Goal: Task Accomplishment & Management: Manage account settings

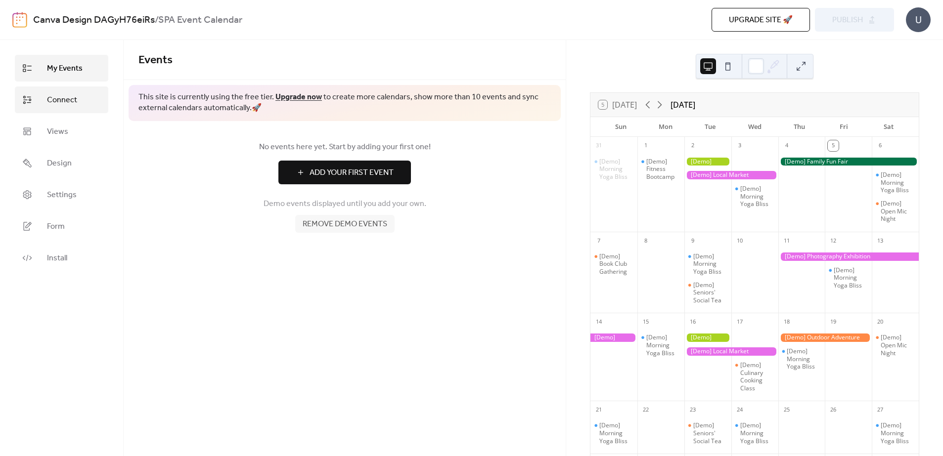
click at [74, 98] on span "Connect" at bounding box center [62, 100] width 30 height 12
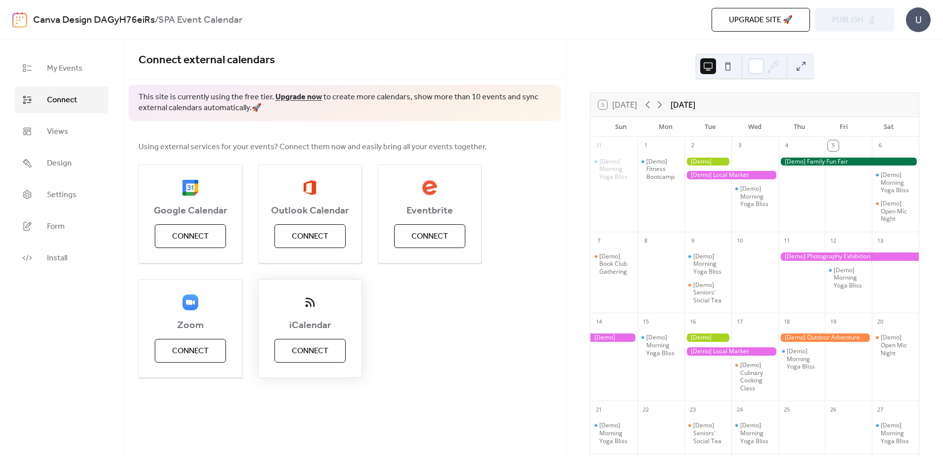
click at [314, 349] on span "Connect" at bounding box center [310, 352] width 37 height 12
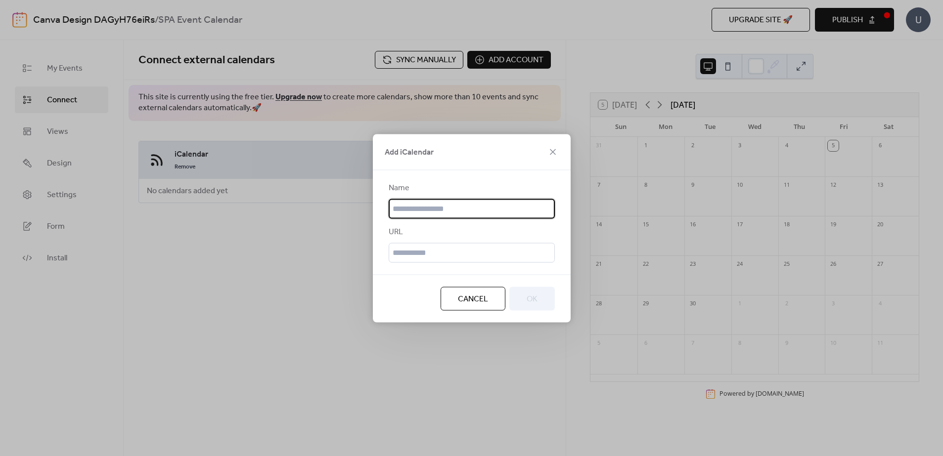
click at [442, 206] on input "text" at bounding box center [472, 209] width 166 height 20
type input "**********"
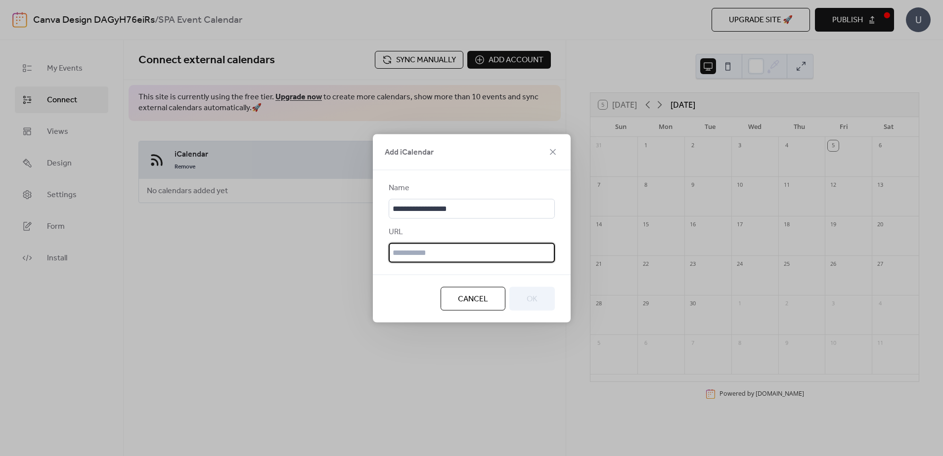
click at [419, 246] on input "text" at bounding box center [472, 253] width 166 height 20
paste input "**********"
type input "**********"
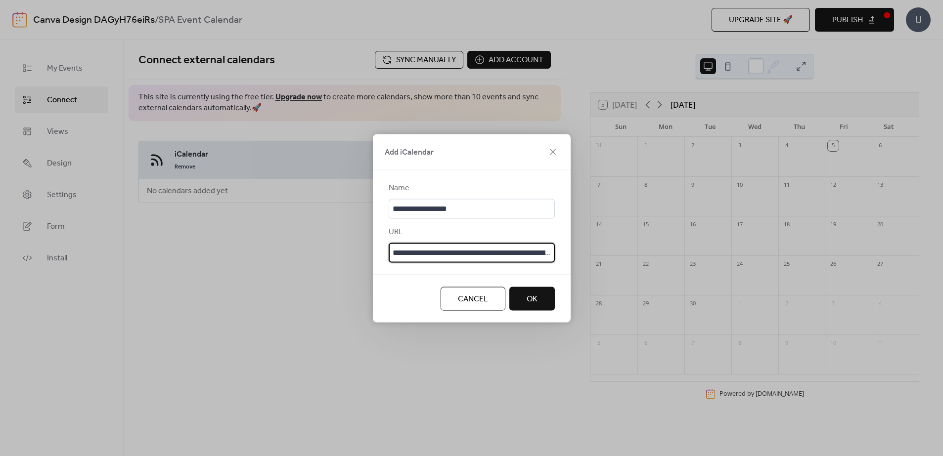
click at [525, 299] on button "OK" at bounding box center [531, 299] width 45 height 24
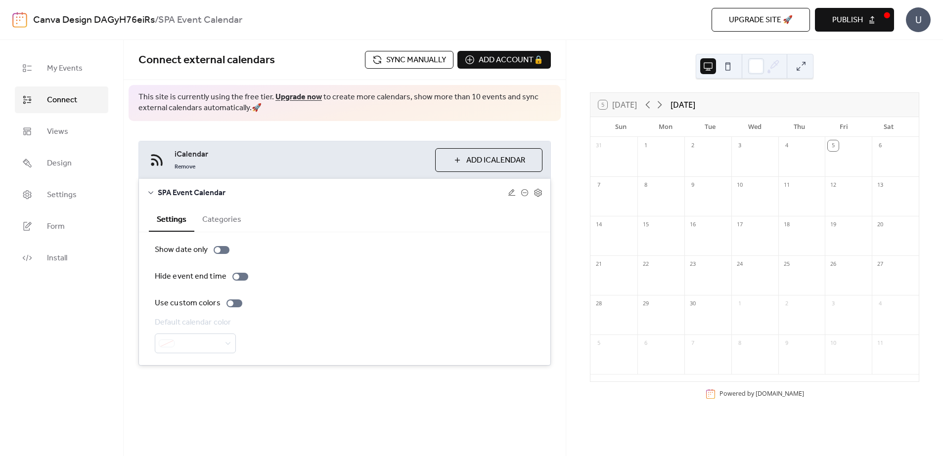
click at [364, 247] on div "Show date only" at bounding box center [345, 250] width 380 height 12
click at [330, 305] on div "Use custom colors" at bounding box center [345, 304] width 380 height 12
click at [225, 346] on div at bounding box center [195, 344] width 81 height 20
drag, startPoint x: 352, startPoint y: 254, endPoint x: 356, endPoint y: 234, distance: 19.9
click at [354, 248] on div "Show date only" at bounding box center [345, 250] width 380 height 12
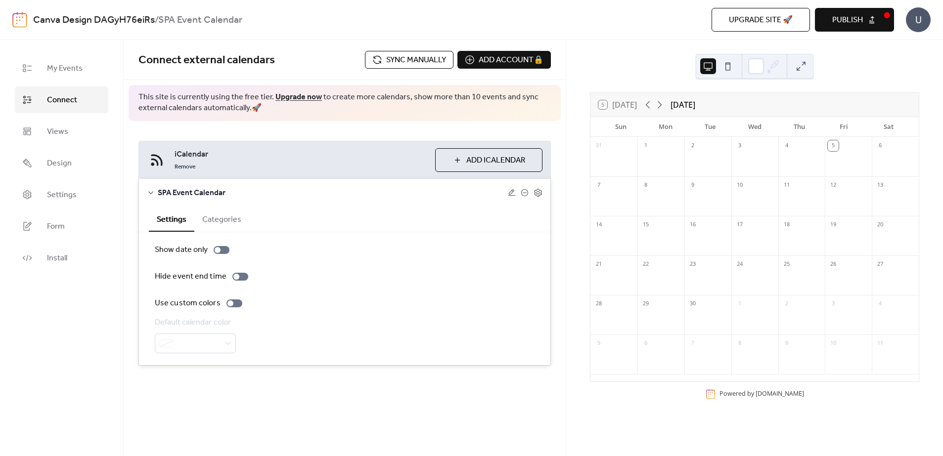
click at [493, 164] on span "Add iCalendar" at bounding box center [495, 161] width 59 height 12
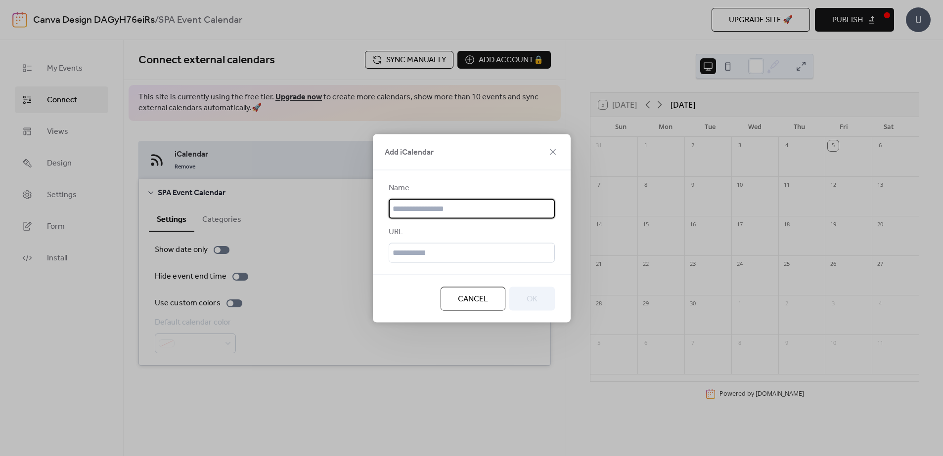
click at [549, 150] on icon at bounding box center [553, 152] width 12 height 12
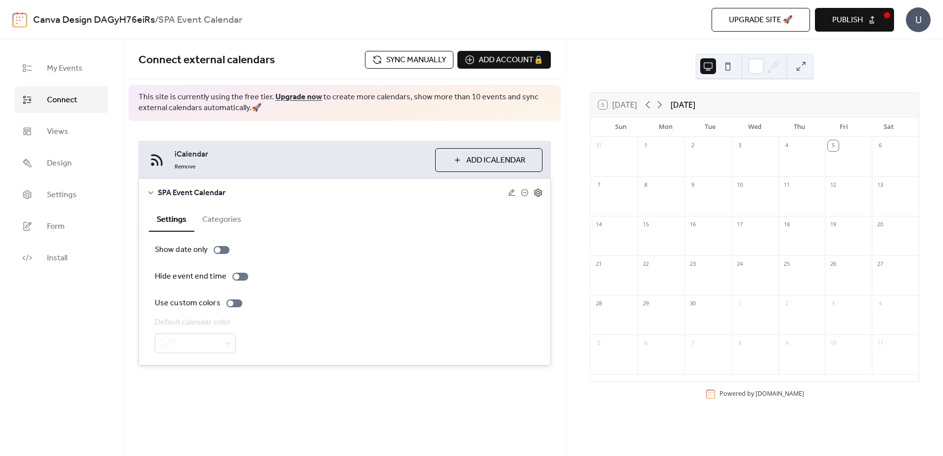
click at [534, 192] on icon at bounding box center [537, 193] width 7 height 8
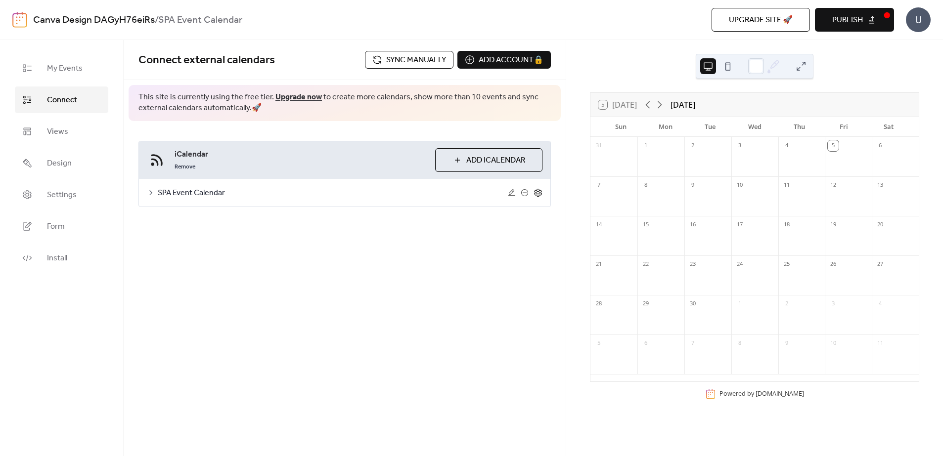
click at [539, 192] on icon at bounding box center [537, 192] width 9 height 9
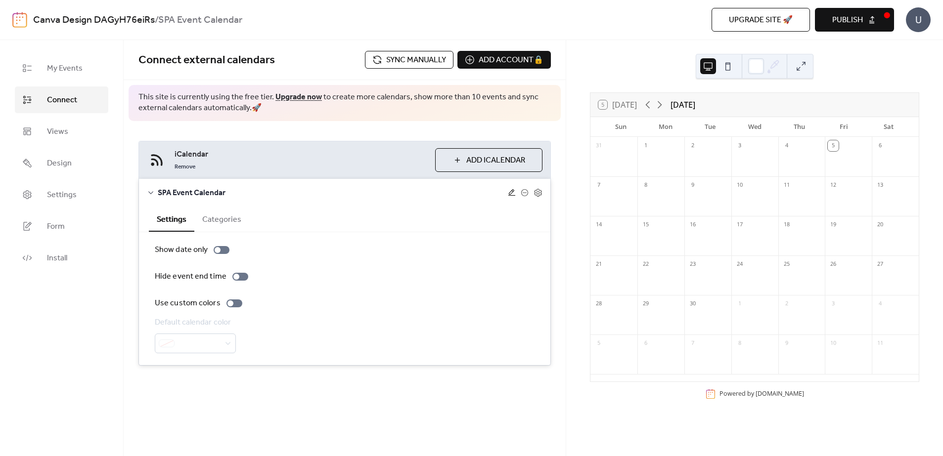
click at [511, 194] on icon at bounding box center [511, 192] width 7 height 6
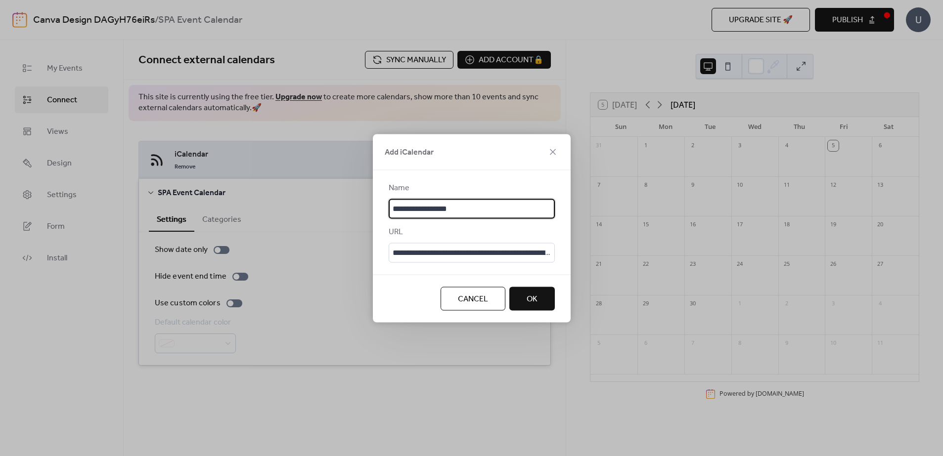
click at [545, 146] on div "Add iCalendar" at bounding box center [472, 152] width 198 height 36
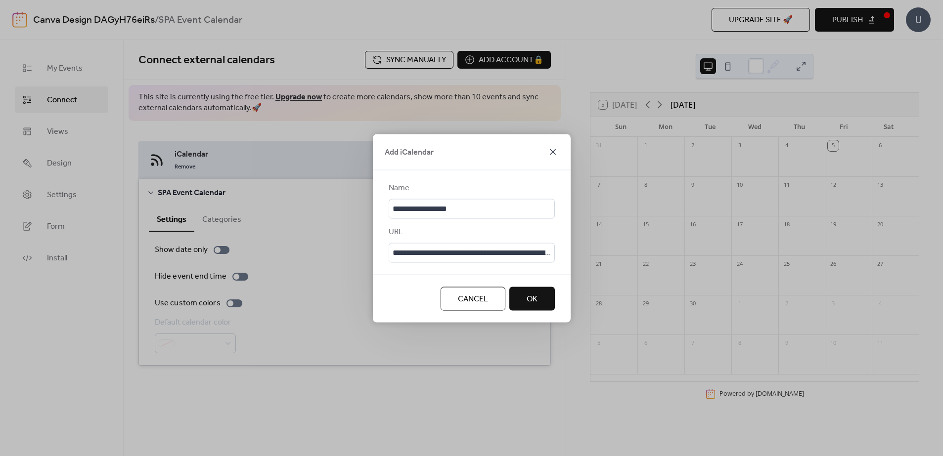
click at [555, 151] on icon at bounding box center [553, 152] width 12 height 12
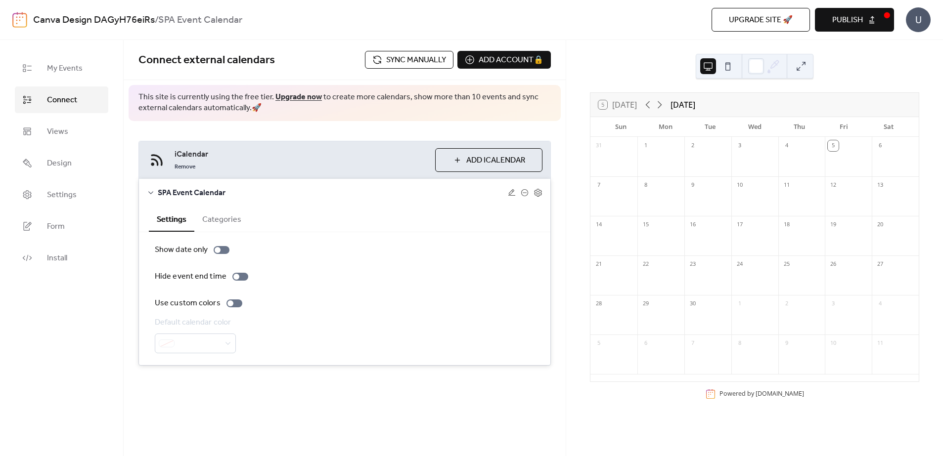
click at [221, 217] on button "Categories" at bounding box center [221, 219] width 55 height 24
click at [168, 219] on button "Settings" at bounding box center [171, 219] width 45 height 24
click at [512, 192] on icon at bounding box center [512, 193] width 8 height 8
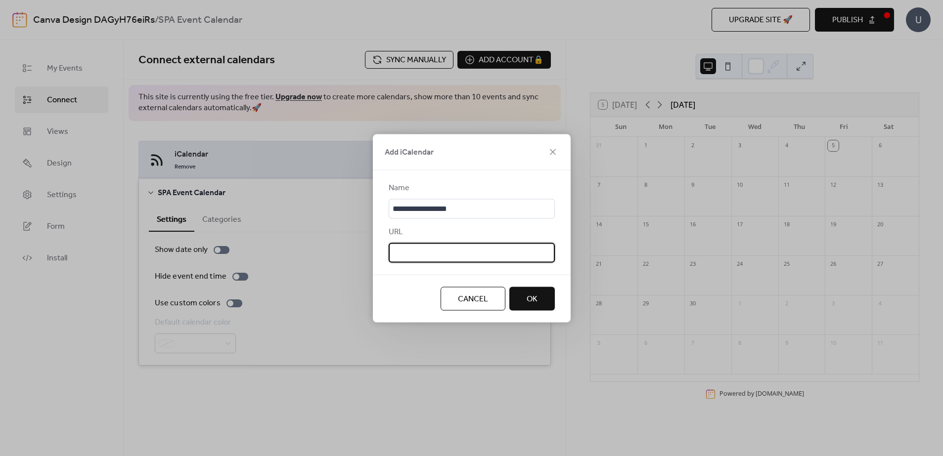
scroll to position [0, 573]
drag, startPoint x: 392, startPoint y: 253, endPoint x: 757, endPoint y: 237, distance: 365.2
click at [761, 235] on div "**********" at bounding box center [471, 228] width 943 height 456
paste input "**********"
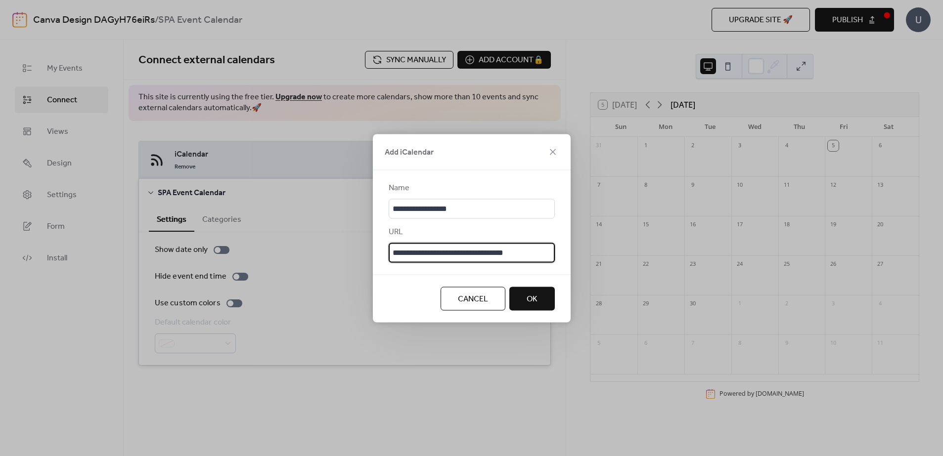
type input "**********"
click at [537, 300] on span "OK" at bounding box center [532, 299] width 11 height 12
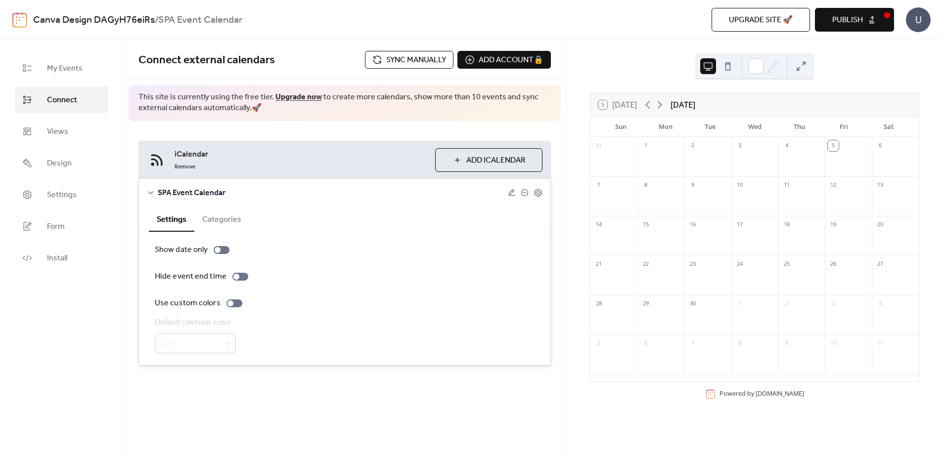
click at [843, 22] on span "Publish" at bounding box center [847, 20] width 31 height 12
click at [57, 66] on span "My Events" at bounding box center [65, 69] width 36 height 12
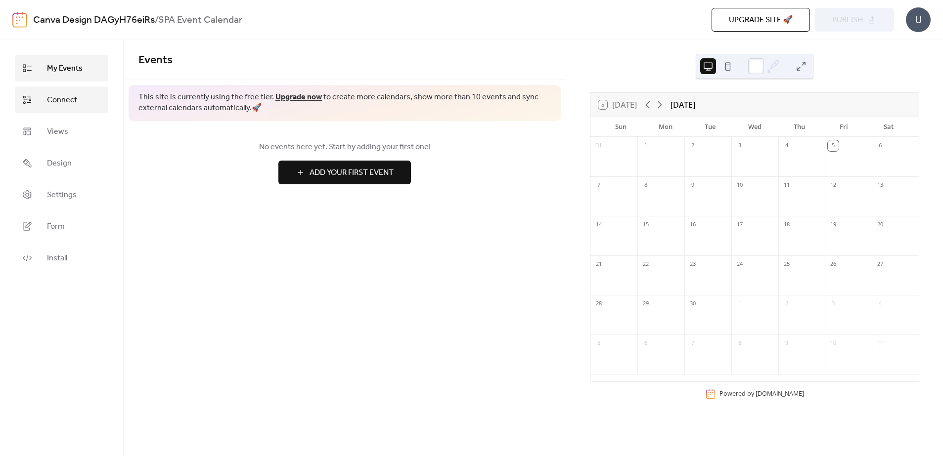
click at [66, 103] on span "Connect" at bounding box center [62, 100] width 30 height 12
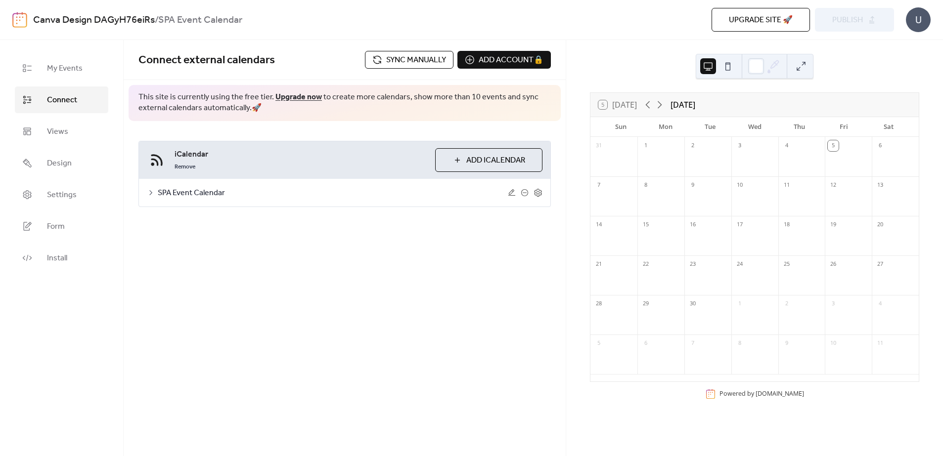
click at [275, 157] on span "iCalendar" at bounding box center [301, 155] width 253 height 12
click at [67, 69] on span "My Events" at bounding box center [65, 69] width 36 height 12
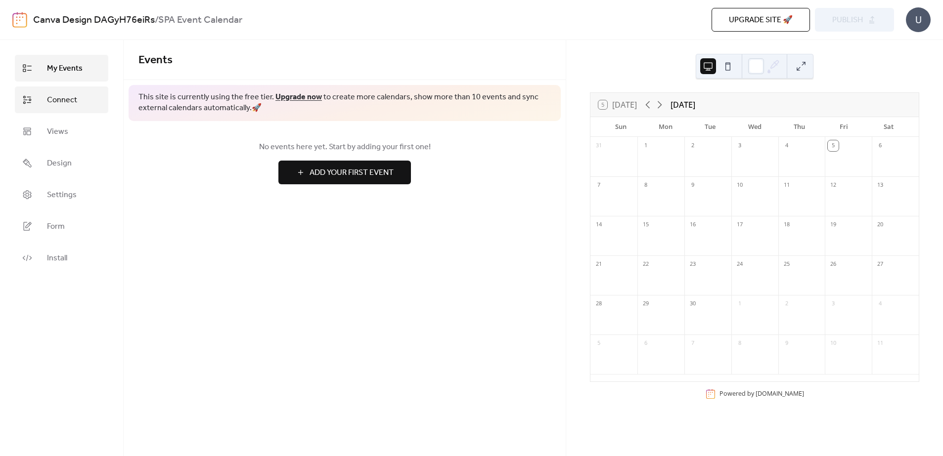
click at [51, 102] on span "Connect" at bounding box center [62, 100] width 30 height 12
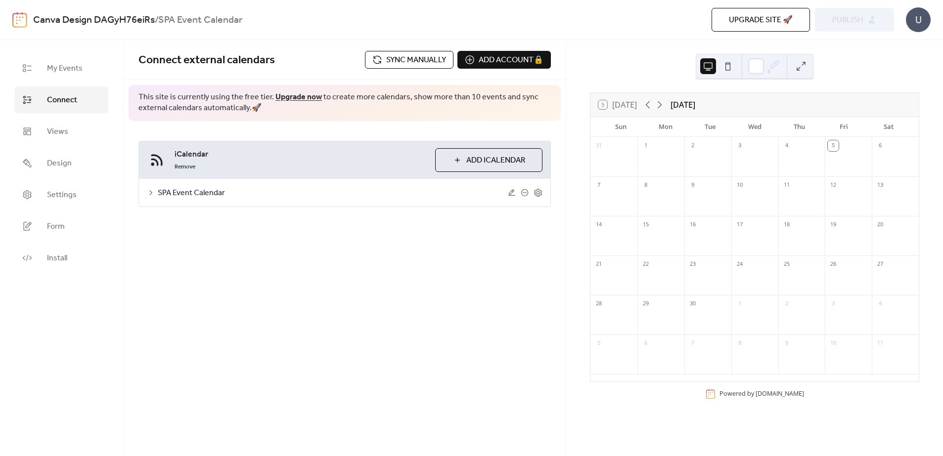
click at [234, 169] on div "Remove" at bounding box center [301, 166] width 253 height 12
click at [538, 193] on icon at bounding box center [537, 192] width 9 height 9
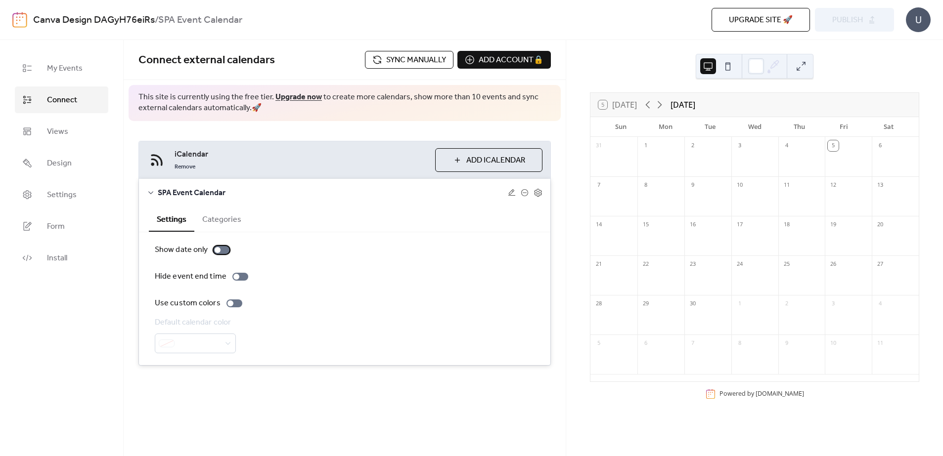
click at [216, 252] on div at bounding box center [218, 250] width 6 height 6
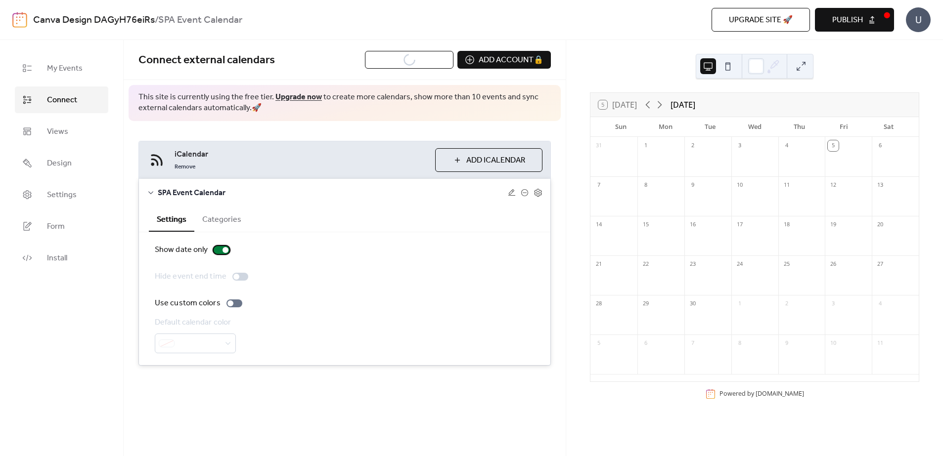
click at [219, 250] on div at bounding box center [222, 250] width 16 height 8
click at [230, 302] on div at bounding box center [230, 304] width 6 height 6
click at [232, 306] on div at bounding box center [234, 304] width 16 height 8
click at [218, 225] on button "Categories" at bounding box center [221, 219] width 55 height 24
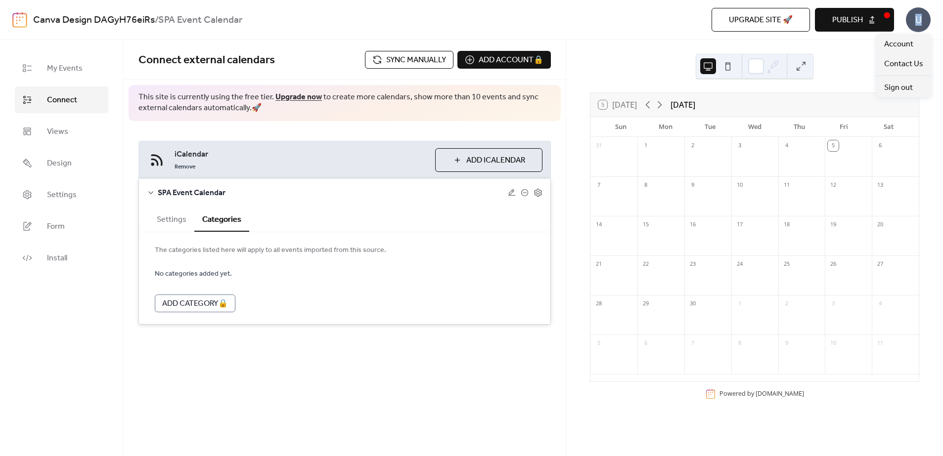
click at [919, 19] on div "U" at bounding box center [918, 19] width 25 height 25
click at [608, 50] on div "5 [DATE] [DATE] Sun Mon Tue Wed Thu Fri Sat 31 1 2 3 4 5 6 7 8 9 10 11 12 13 14…" at bounding box center [754, 248] width 377 height 416
click at [803, 68] on button at bounding box center [801, 66] width 16 height 16
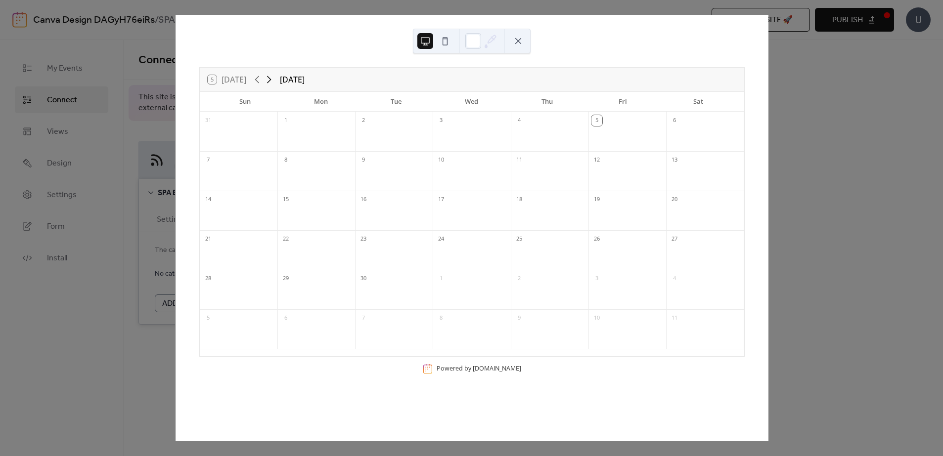
click at [270, 80] on icon at bounding box center [269, 80] width 12 height 12
click at [258, 82] on icon at bounding box center [257, 80] width 12 height 12
click at [513, 45] on button at bounding box center [518, 41] width 16 height 16
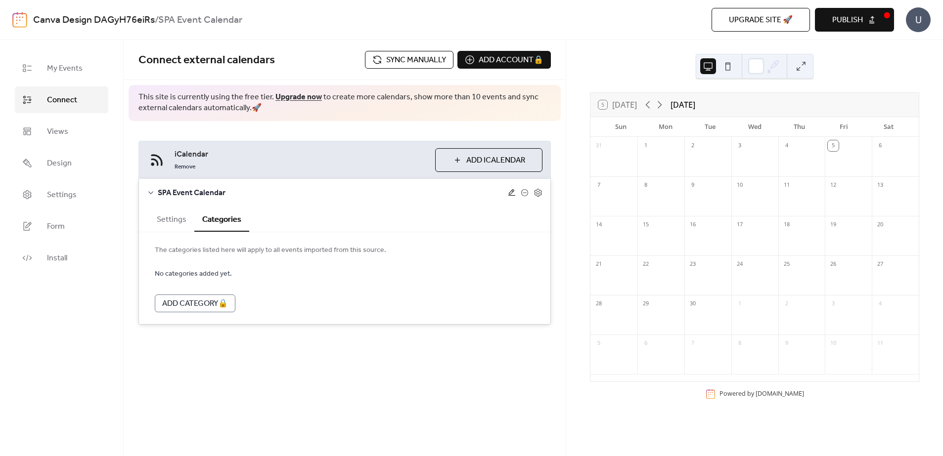
click at [510, 191] on icon at bounding box center [512, 193] width 8 height 8
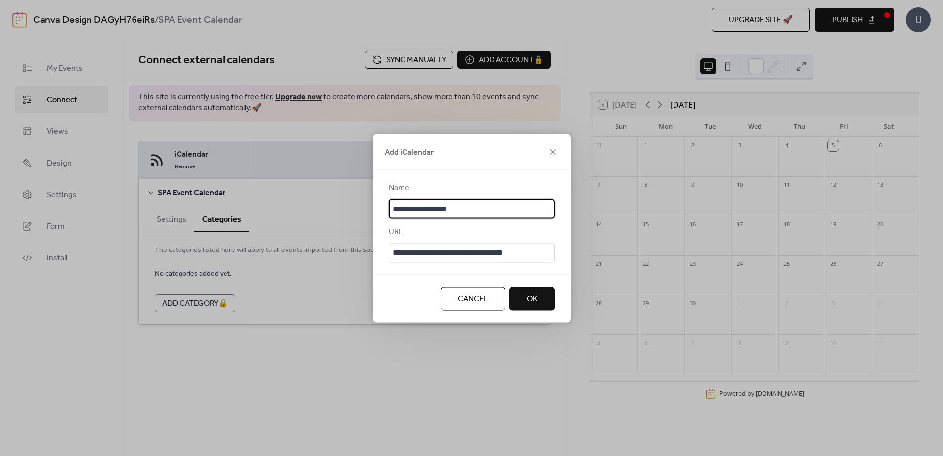
drag, startPoint x: 470, startPoint y: 211, endPoint x: 318, endPoint y: 205, distance: 152.4
click at [318, 205] on div "**********" at bounding box center [471, 228] width 943 height 456
type input "*"
type input "**********"
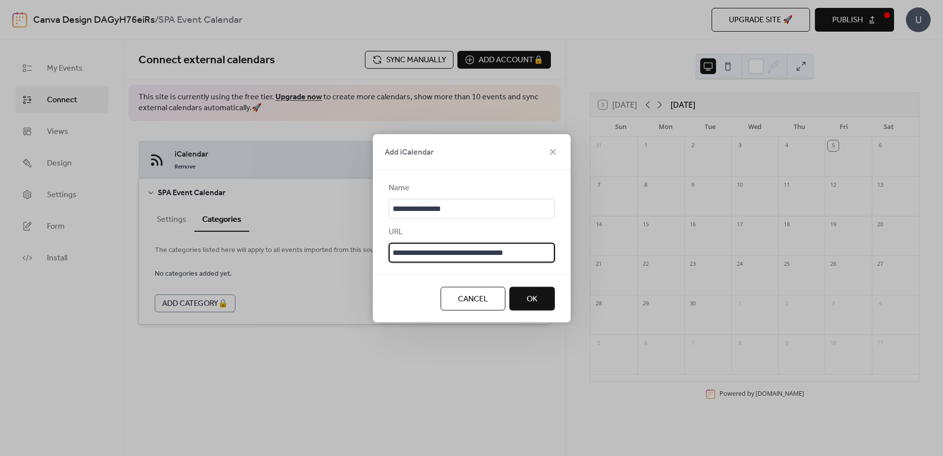
click at [399, 254] on input "**********" at bounding box center [472, 253] width 166 height 20
click at [395, 251] on input "**********" at bounding box center [472, 253] width 166 height 20
drag, startPoint x: 393, startPoint y: 251, endPoint x: 720, endPoint y: 247, distance: 327.3
click at [720, 247] on div "**********" at bounding box center [471, 228] width 943 height 456
paste input "**********"
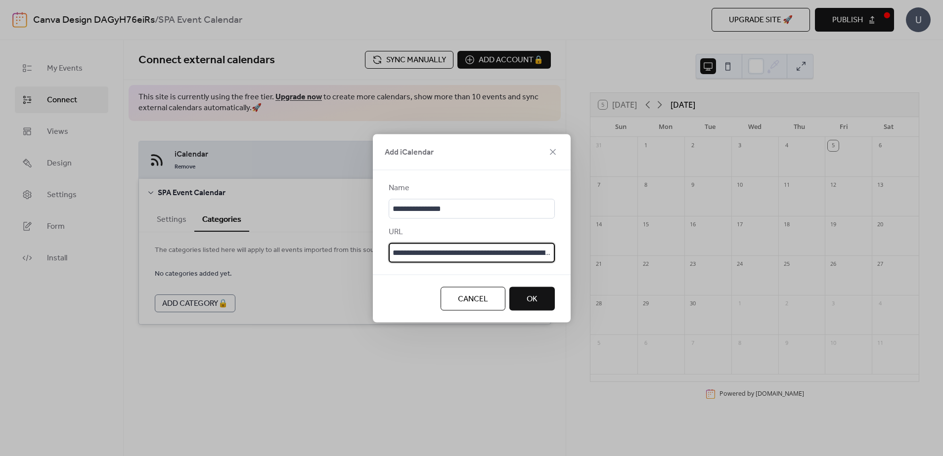
scroll to position [0, 64]
type input "**********"
click at [537, 298] on span "OK" at bounding box center [532, 299] width 11 height 12
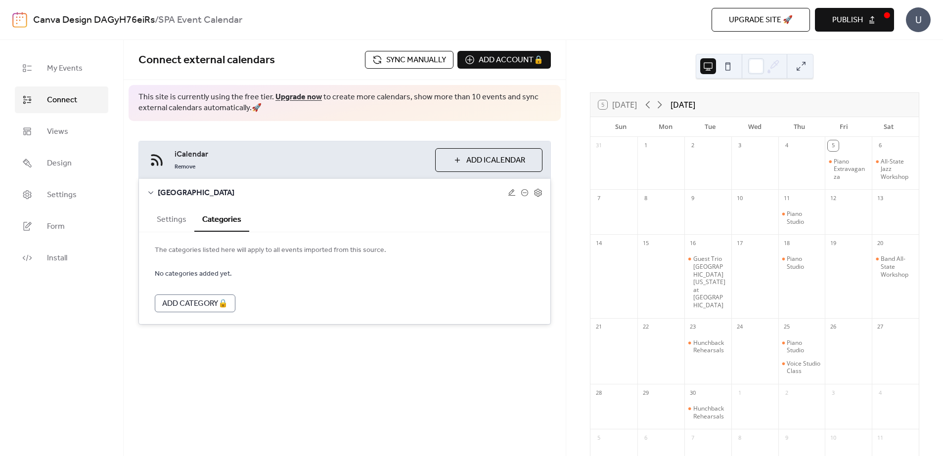
click at [456, 159] on button "Add iCalendar" at bounding box center [488, 160] width 107 height 24
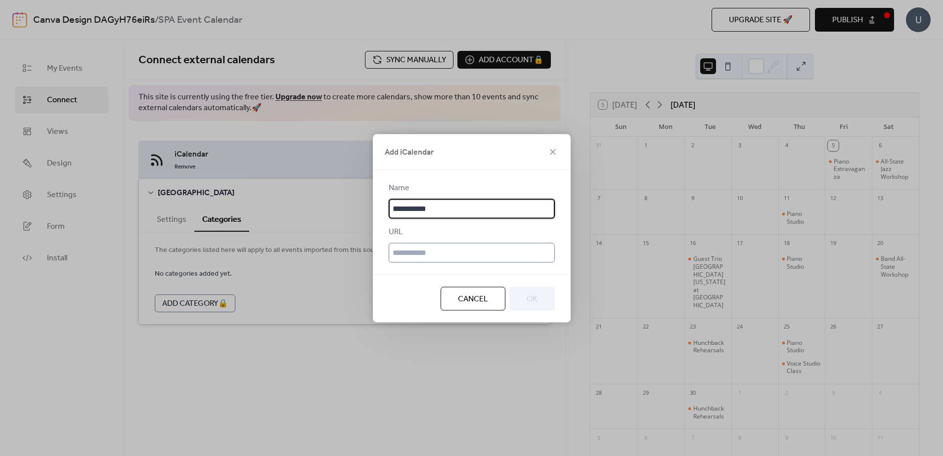
type input "**********"
click at [430, 247] on input "text" at bounding box center [472, 253] width 166 height 20
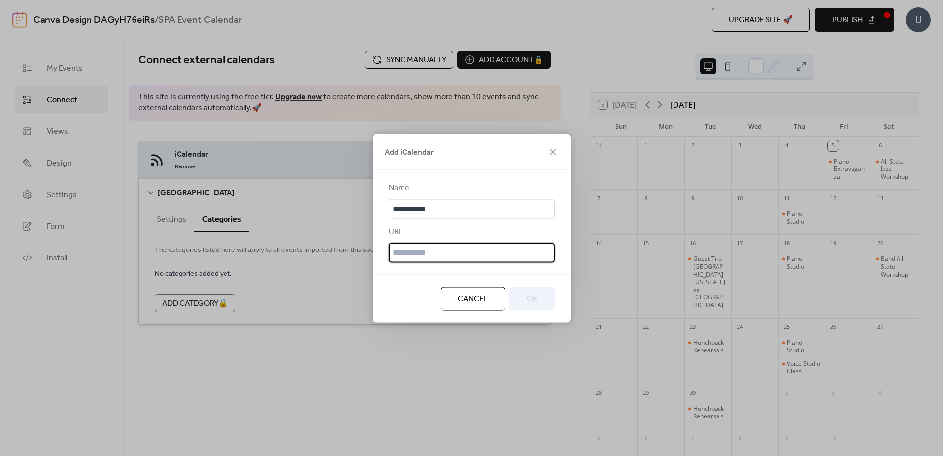
paste input "**********"
type input "**********"
click at [530, 299] on span "OK" at bounding box center [532, 299] width 11 height 12
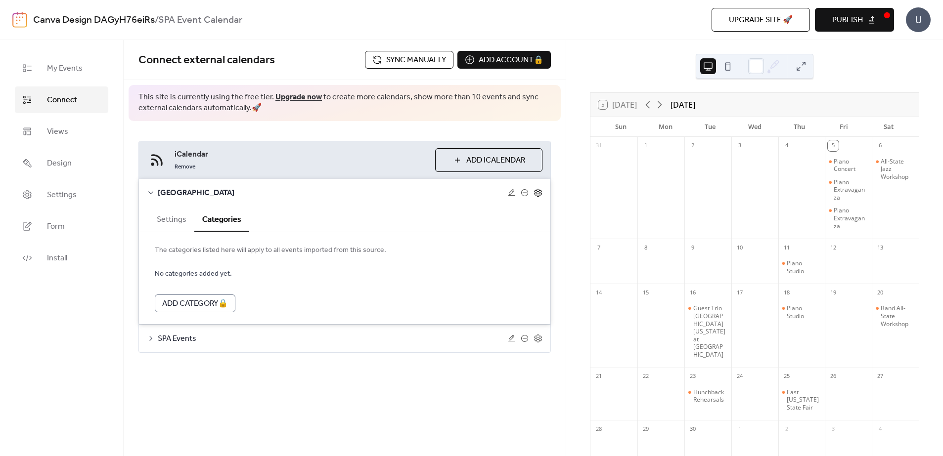
click at [537, 192] on icon at bounding box center [537, 192] width 9 height 9
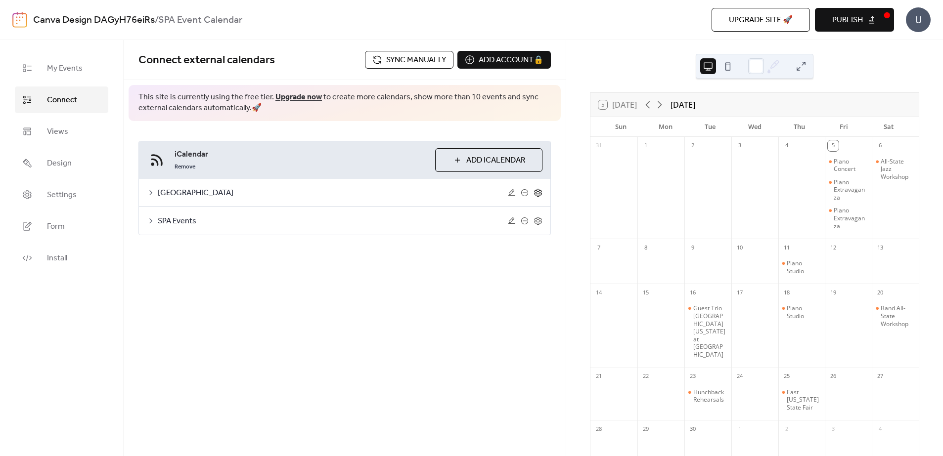
click at [536, 193] on icon at bounding box center [537, 192] width 9 height 9
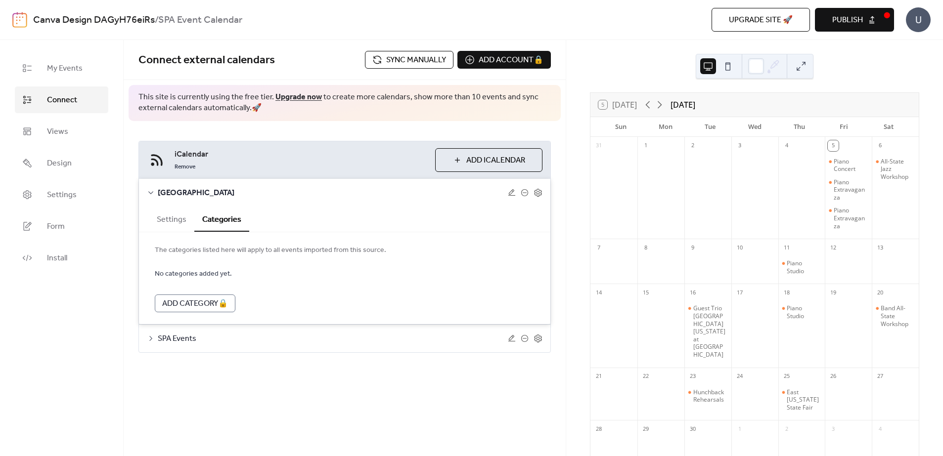
click at [170, 218] on button "Settings" at bounding box center [171, 219] width 45 height 24
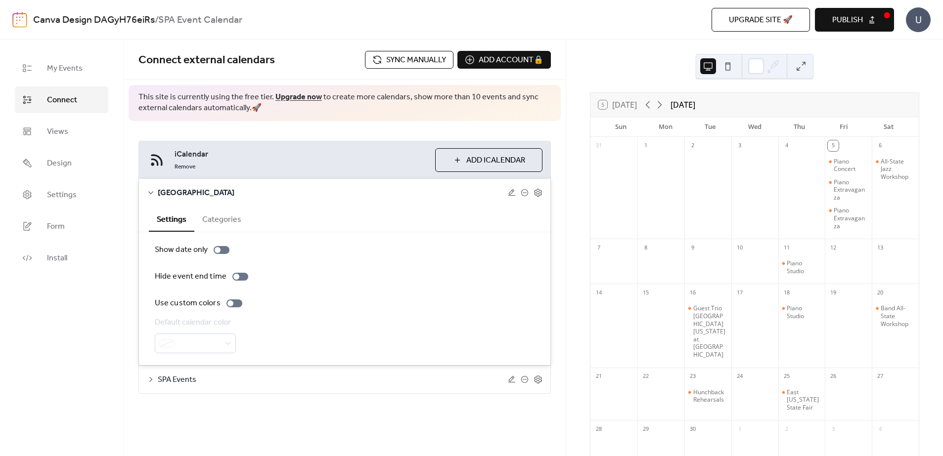
click at [214, 218] on button "Categories" at bounding box center [221, 219] width 55 height 24
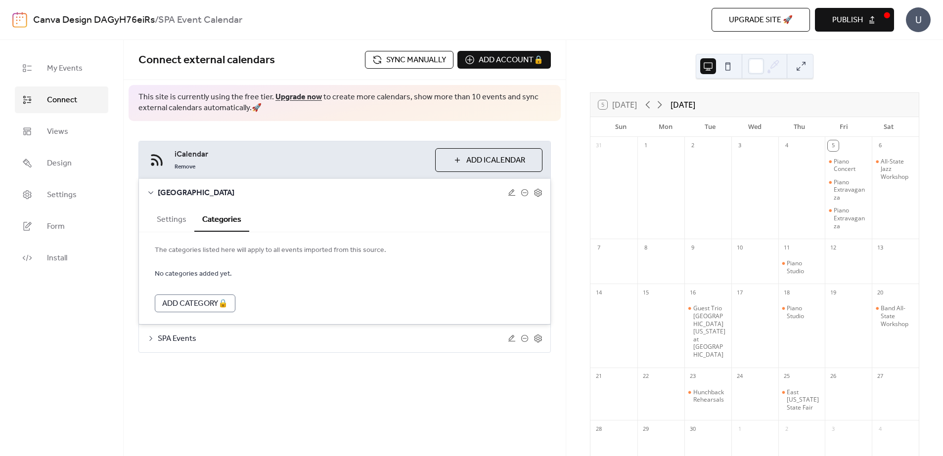
click at [161, 224] on button "Settings" at bounding box center [171, 219] width 45 height 24
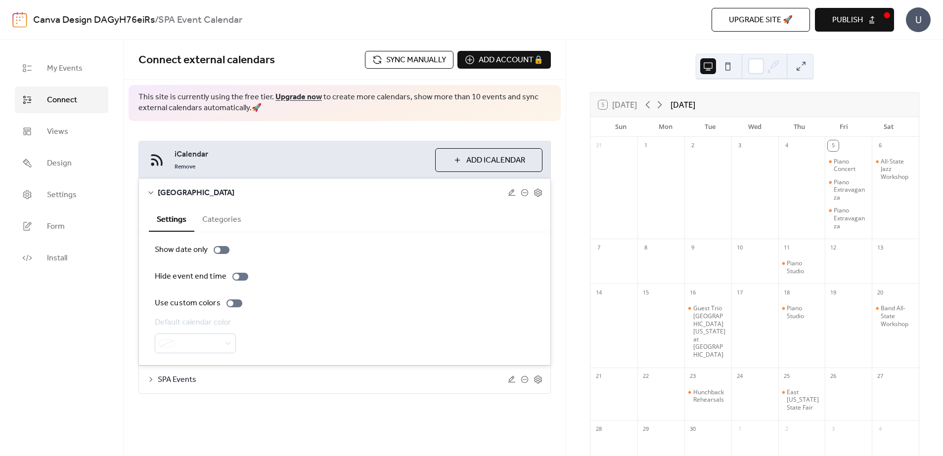
click at [464, 159] on button "Add iCalendar" at bounding box center [488, 160] width 107 height 24
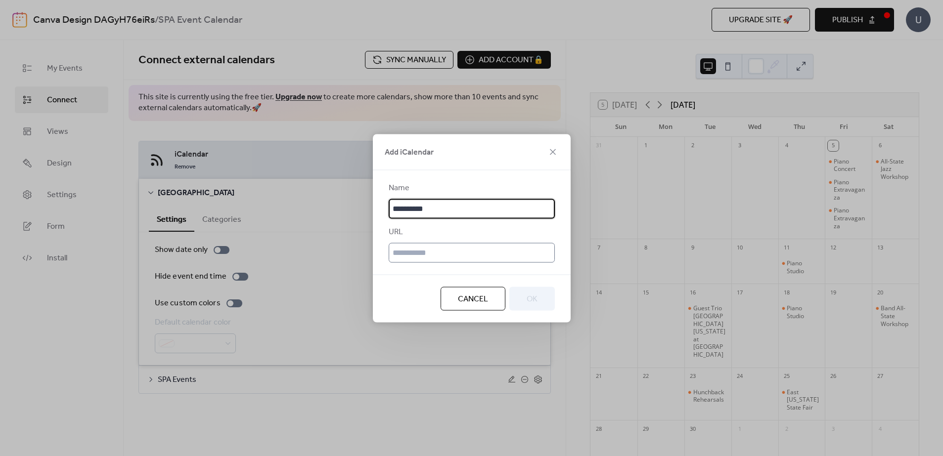
type input "**********"
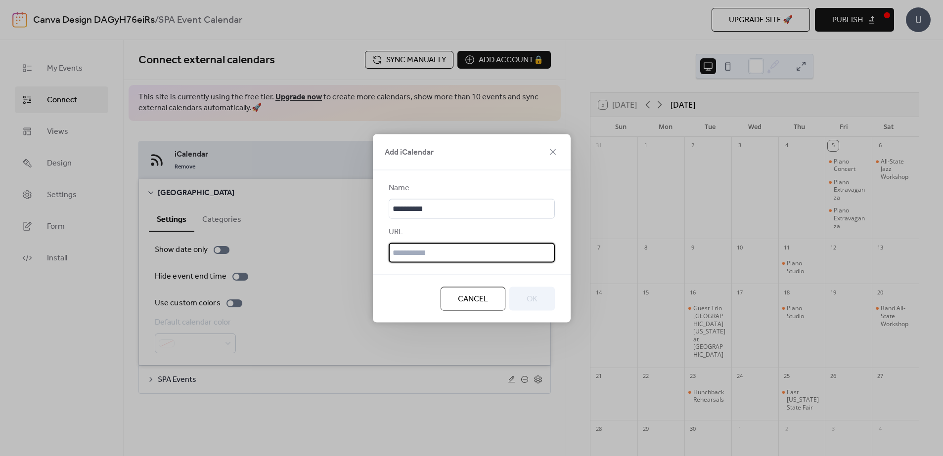
click at [396, 253] on input "text" at bounding box center [472, 253] width 166 height 20
paste input "**********"
type input "**********"
click at [541, 291] on button "OK" at bounding box center [531, 299] width 45 height 24
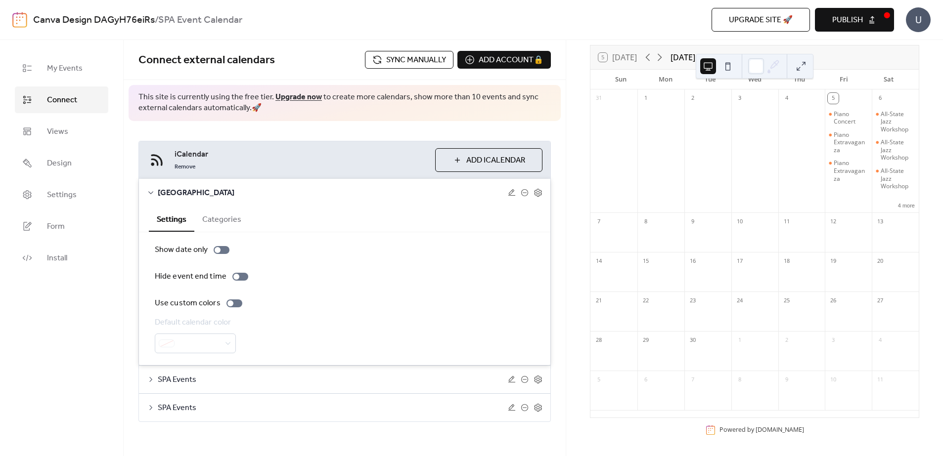
scroll to position [0, 0]
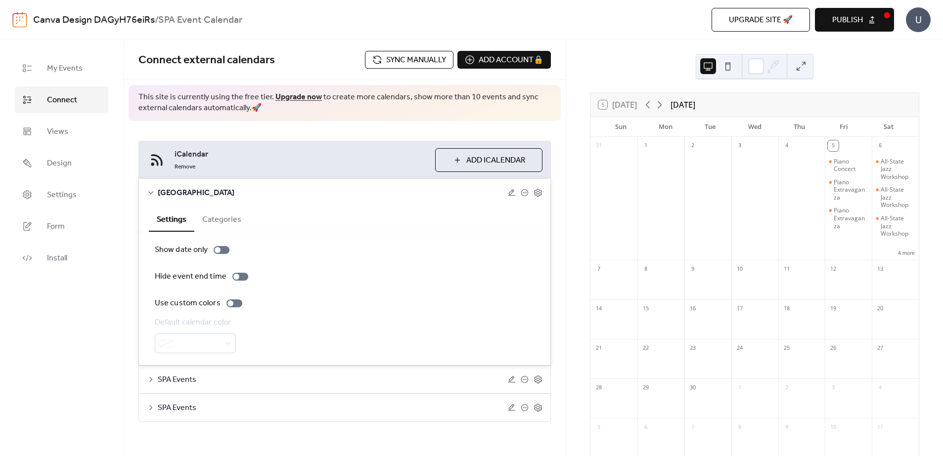
click at [883, 65] on div "5 [DATE] [DATE] Sun Mon Tue Wed Thu Fri Sat 31 1 2 3 4 5 Piano Concert Piano Ex…" at bounding box center [754, 248] width 377 height 416
click at [119, 392] on div "My Events Connect Views Design Settings Form Install" at bounding box center [62, 248] width 124 height 416
click at [370, 437] on div "iCalendar Remove Add iCalendar SPA Recital Hall Settings Categories Show date o…" at bounding box center [345, 281] width 442 height 321
click at [243, 125] on div "iCalendar Remove Add iCalendar SPA Recital Hall Settings Categories Show date o…" at bounding box center [345, 281] width 442 height 321
click at [518, 133] on div "iCalendar Remove Add iCalendar SPA Recital Hall Settings Categories Show date o…" at bounding box center [345, 281] width 442 height 321
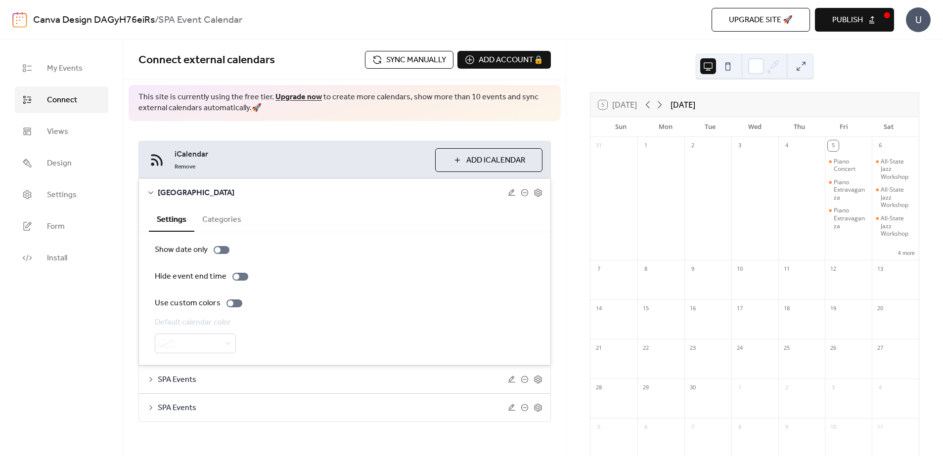
click at [854, 20] on span "Publish" at bounding box center [847, 20] width 31 height 12
click at [820, 105] on div "5 [DATE] [DATE]" at bounding box center [754, 105] width 328 height 24
click at [758, 64] on div at bounding box center [756, 66] width 16 height 16
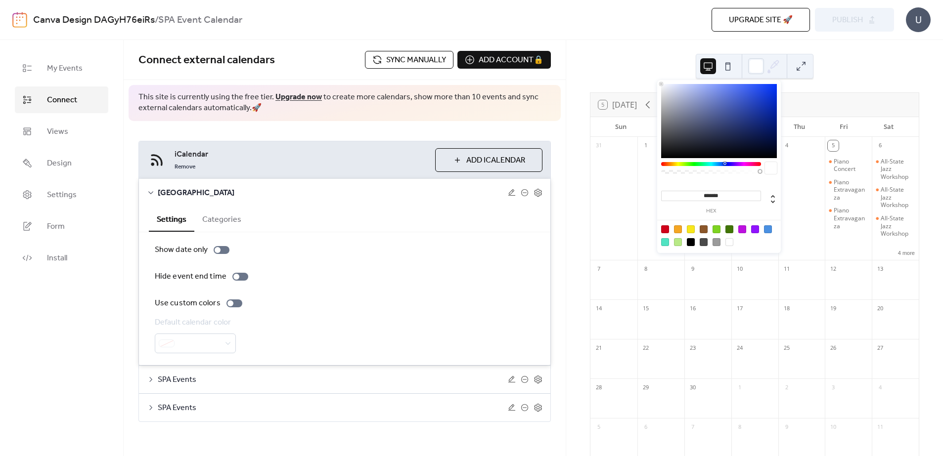
click at [724, 163] on div at bounding box center [711, 164] width 100 height 4
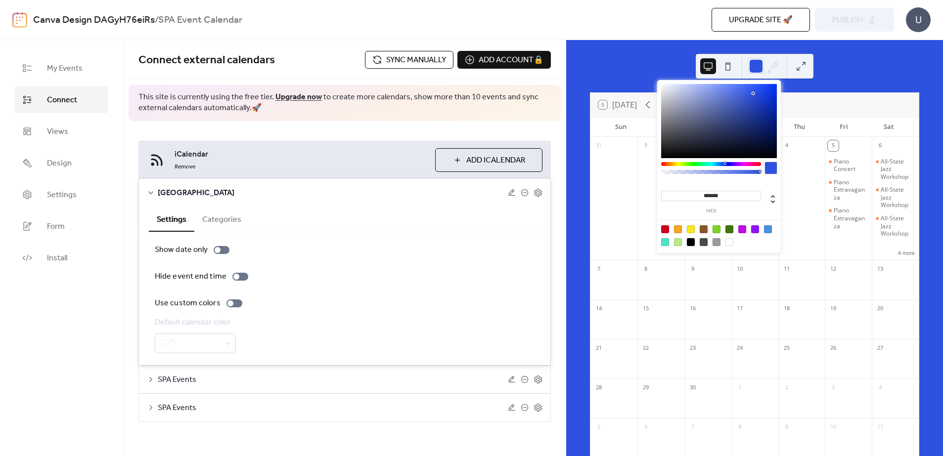
drag, startPoint x: 739, startPoint y: 114, endPoint x: 753, endPoint y: 93, distance: 24.8
click at [753, 93] on div at bounding box center [719, 121] width 116 height 74
drag, startPoint x: 729, startPoint y: 196, endPoint x: 691, endPoint y: 191, distance: 38.3
click at [690, 191] on input "*******" at bounding box center [711, 196] width 100 height 10
click at [744, 194] on input "*******" at bounding box center [711, 196] width 100 height 10
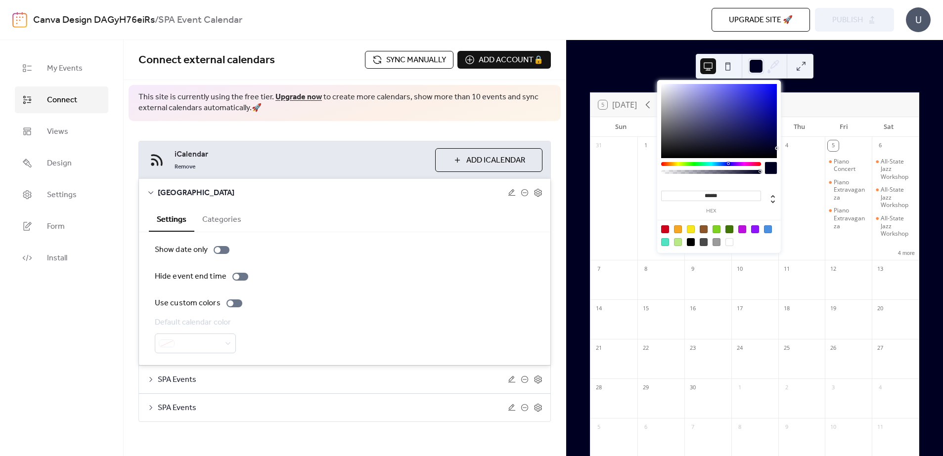
type input "*******"
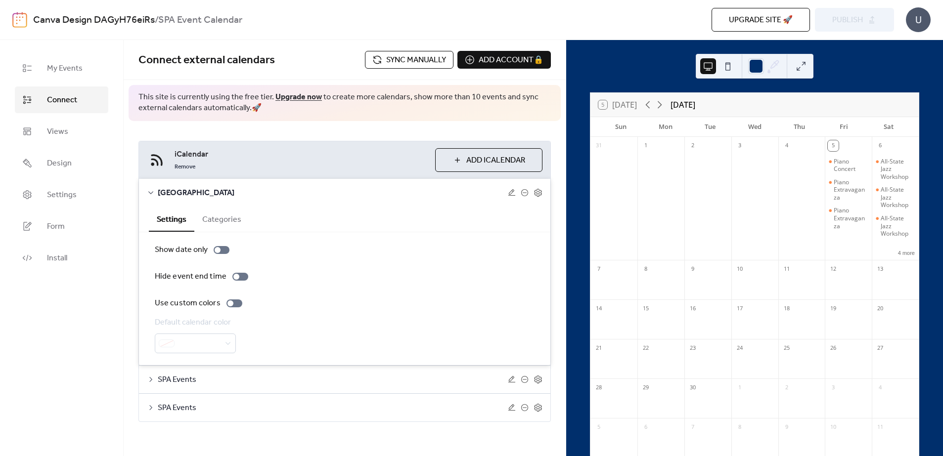
click at [795, 102] on div "5 [DATE] [DATE]" at bounding box center [754, 105] width 328 height 24
click at [61, 164] on span "Design" at bounding box center [59, 164] width 25 height 12
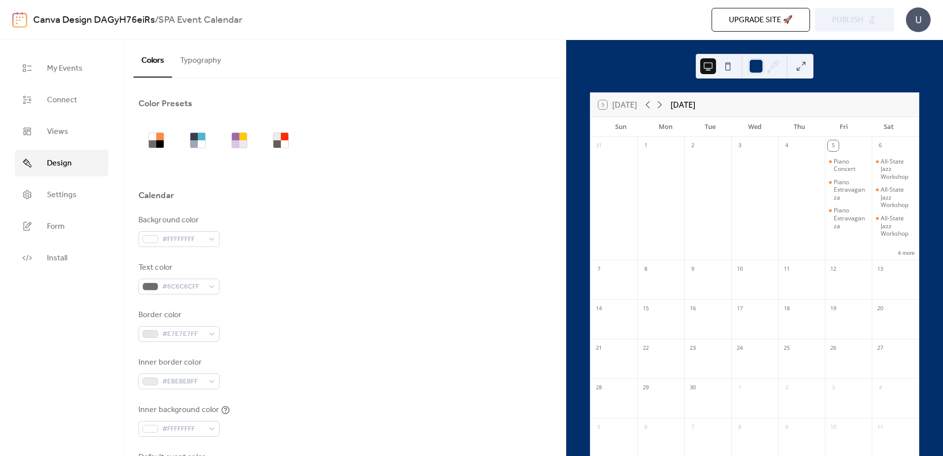
drag, startPoint x: 62, startPoint y: 162, endPoint x: 61, endPoint y: 149, distance: 12.9
click at [62, 161] on span "Design" at bounding box center [59, 164] width 25 height 12
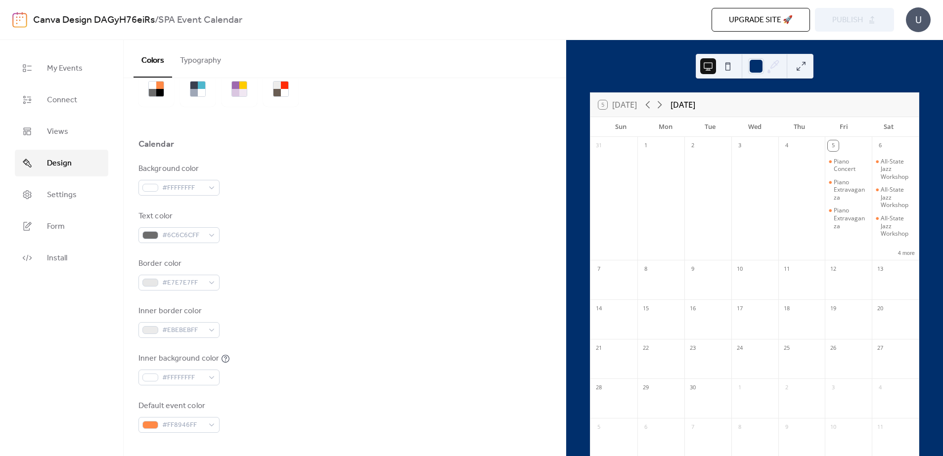
scroll to position [99, 0]
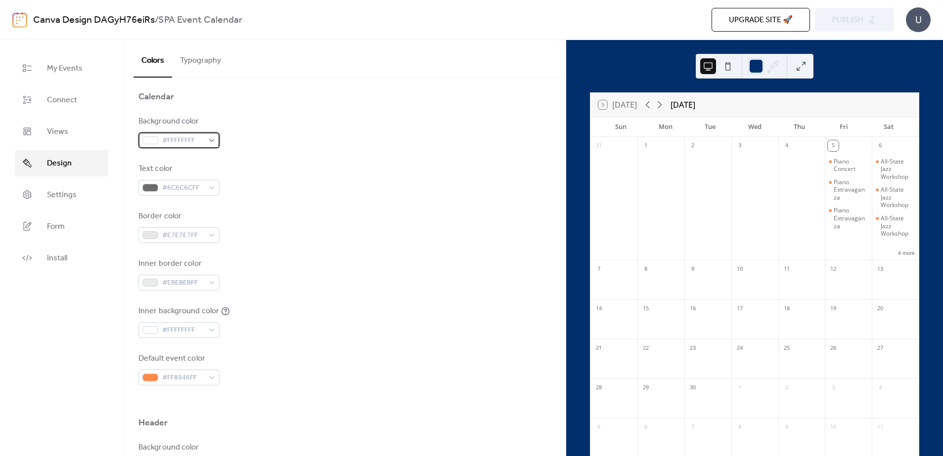
click at [208, 140] on div "#FFFFFFFF" at bounding box center [178, 141] width 81 height 16
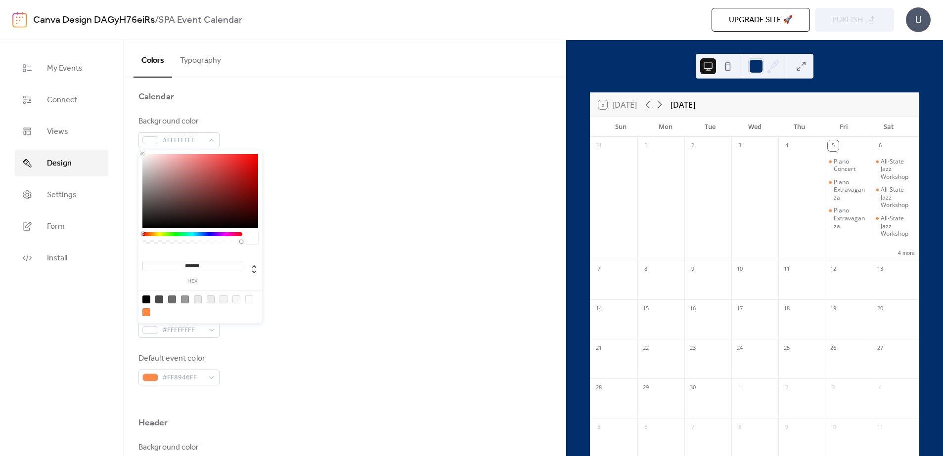
drag, startPoint x: 207, startPoint y: 267, endPoint x: 184, endPoint y: 266, distance: 23.2
click at [184, 266] on input "*******" at bounding box center [192, 266] width 100 height 10
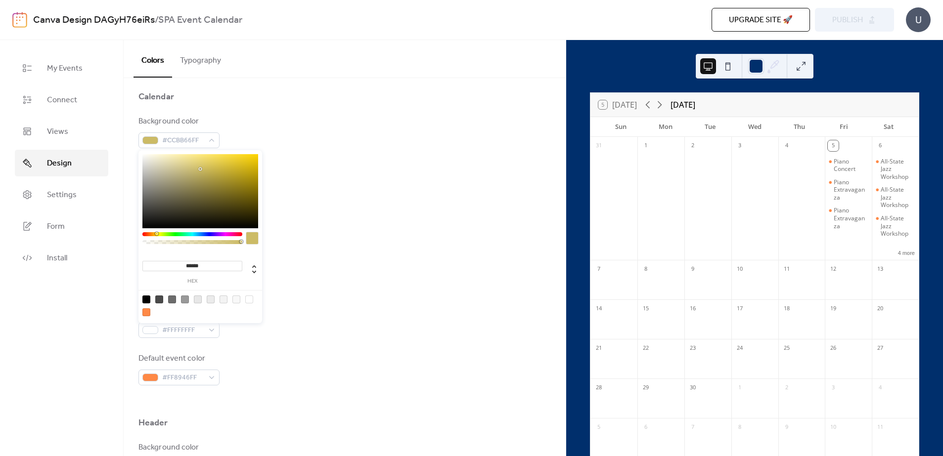
type input "*******"
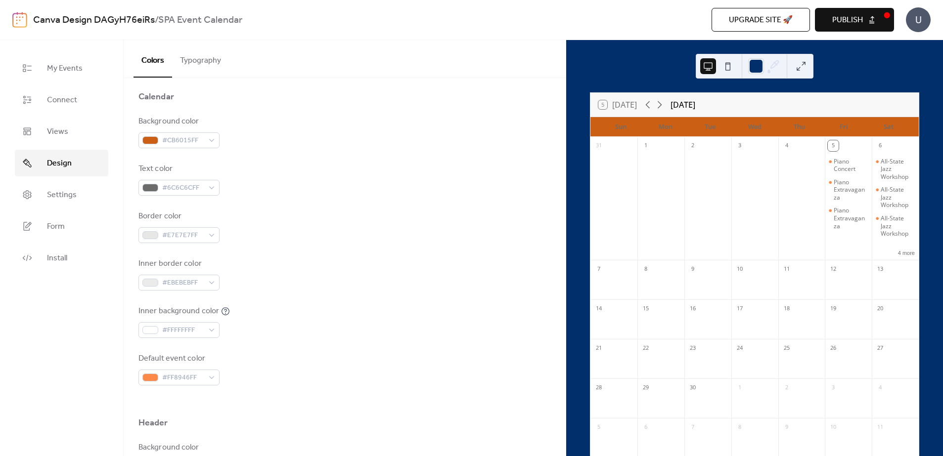
click at [281, 310] on div "Inner background color #FFFFFFFF" at bounding box center [344, 322] width 412 height 33
click at [213, 186] on div "#6C6C6CFF" at bounding box center [178, 188] width 81 height 16
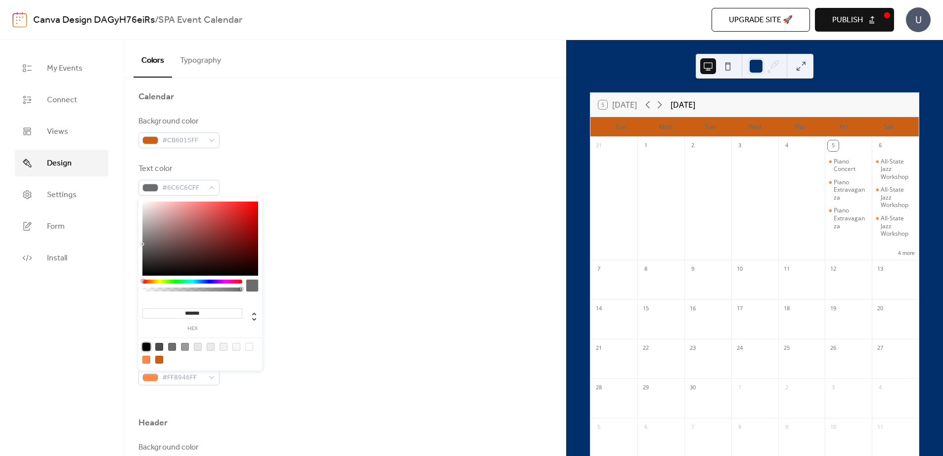
click at [146, 346] on div at bounding box center [146, 347] width 8 height 8
type input "*******"
click at [380, 298] on div "Background color #CB6015FF Text color #000000FF Border color #E7E7E7FF Inner bo…" at bounding box center [344, 251] width 412 height 270
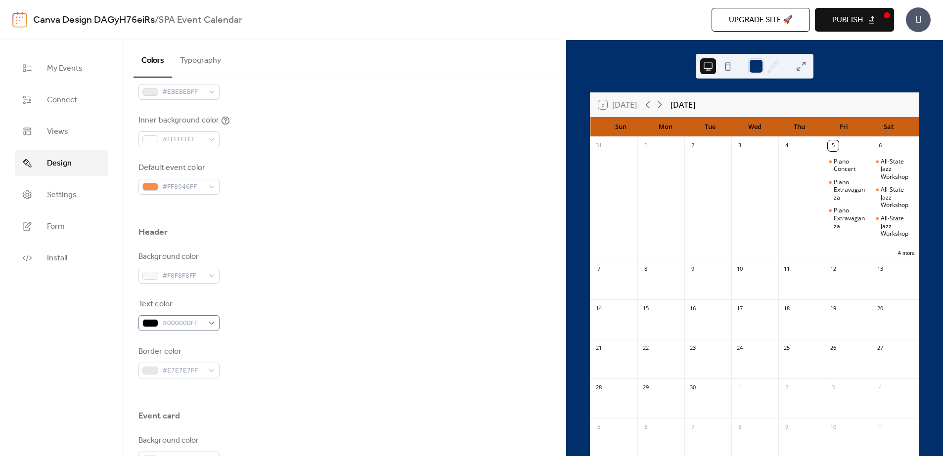
scroll to position [297, 0]
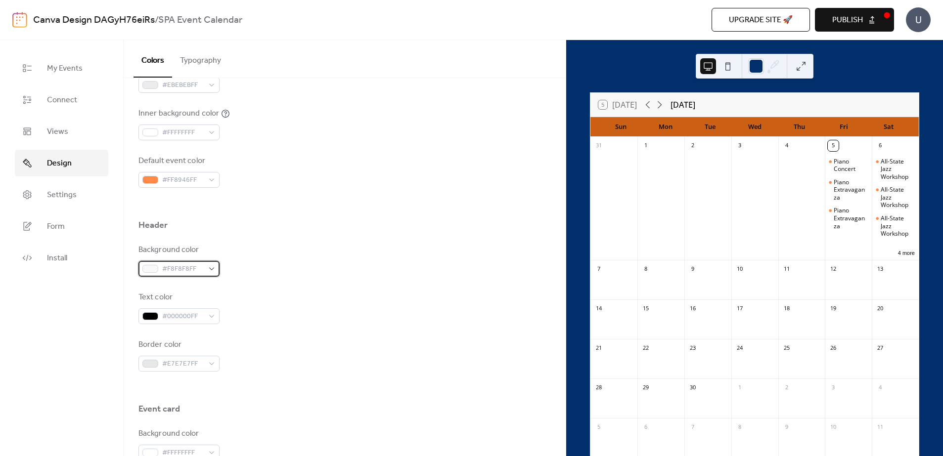
click at [211, 270] on div "#F8F8F8FF" at bounding box center [178, 269] width 81 height 16
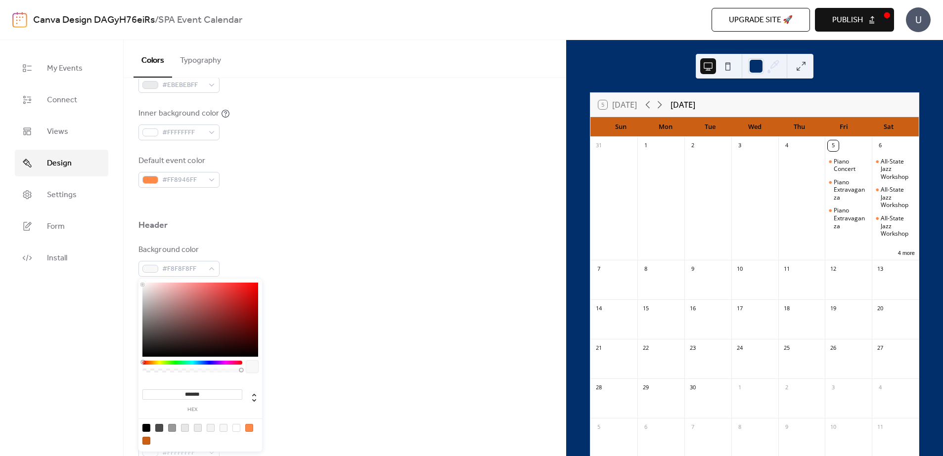
click at [209, 394] on input "*******" at bounding box center [192, 395] width 100 height 10
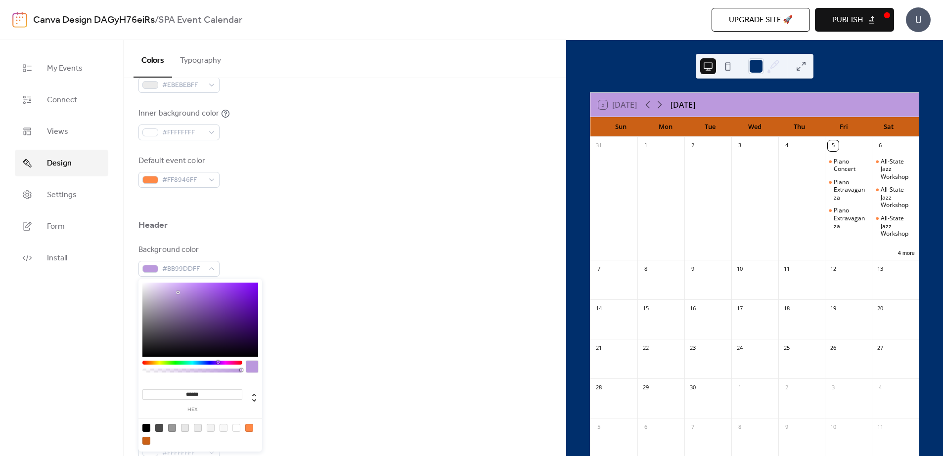
type input "*******"
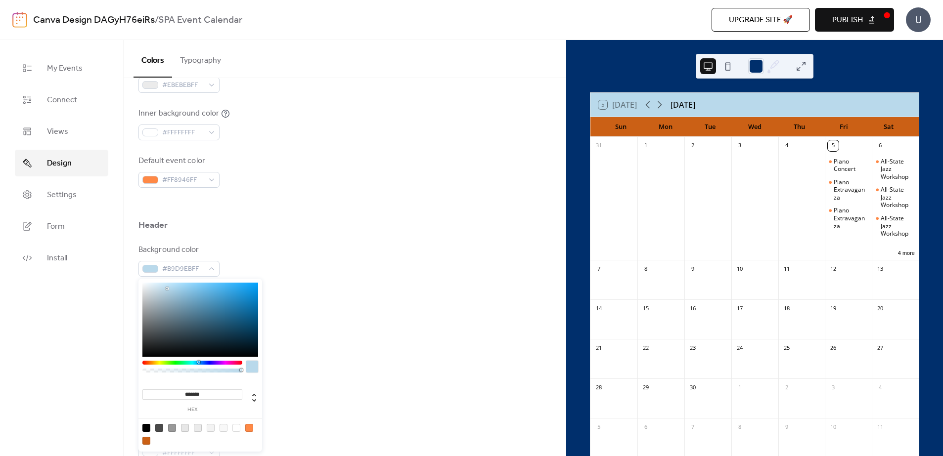
click at [348, 319] on div "Text color #000000FF" at bounding box center [344, 308] width 412 height 33
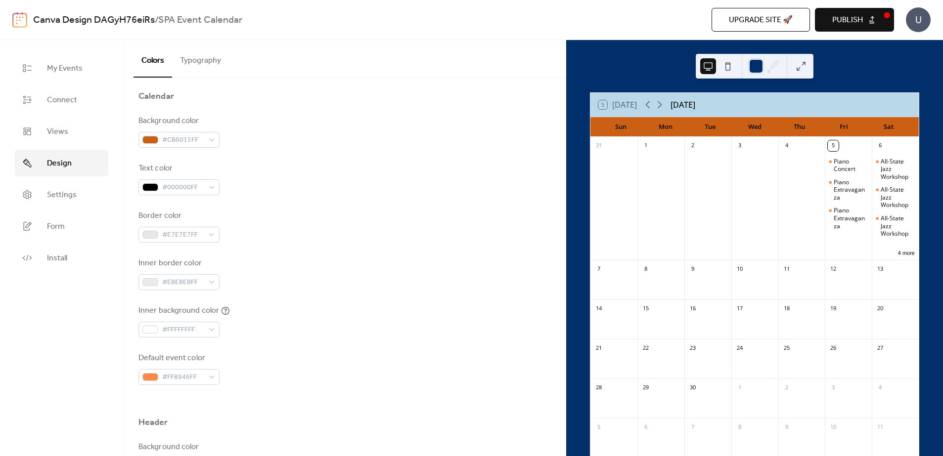
scroll to position [0, 0]
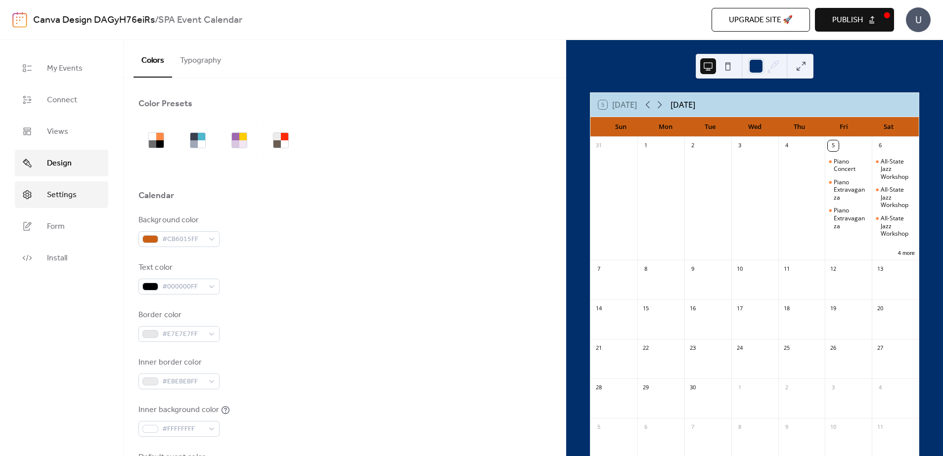
click at [65, 192] on span "Settings" at bounding box center [62, 195] width 30 height 12
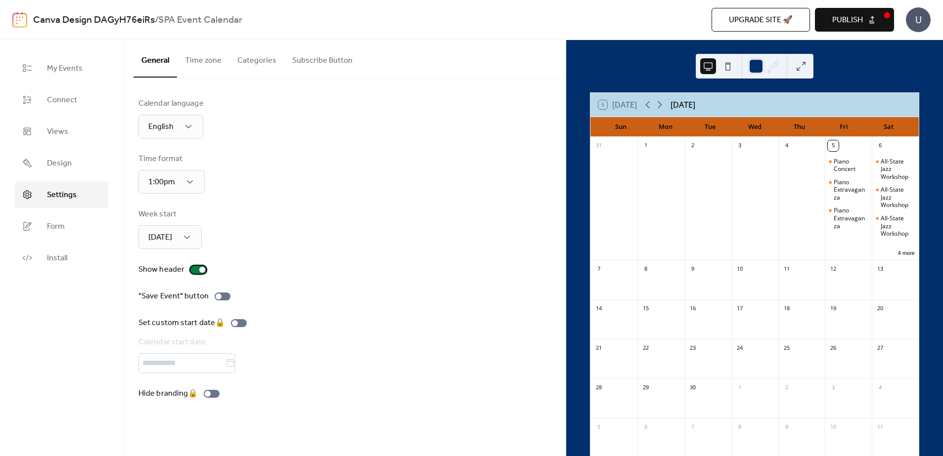
click at [194, 271] on div at bounding box center [198, 270] width 16 height 8
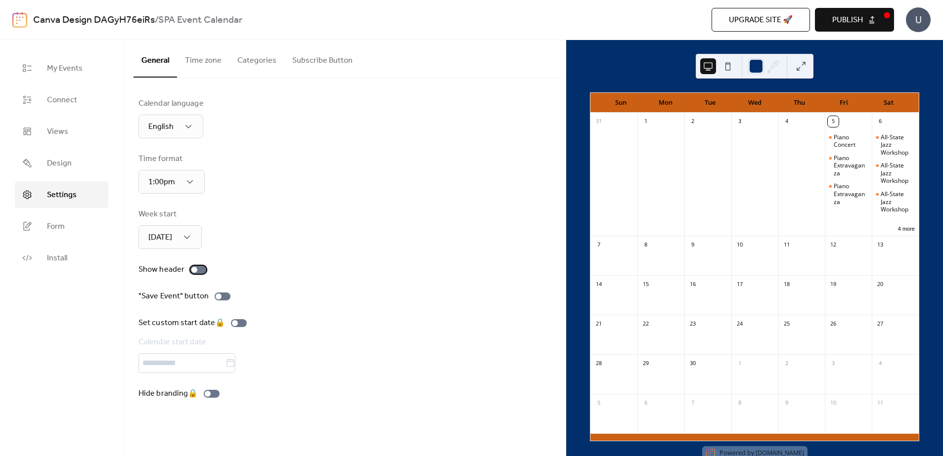
click at [194, 271] on div at bounding box center [194, 270] width 6 height 6
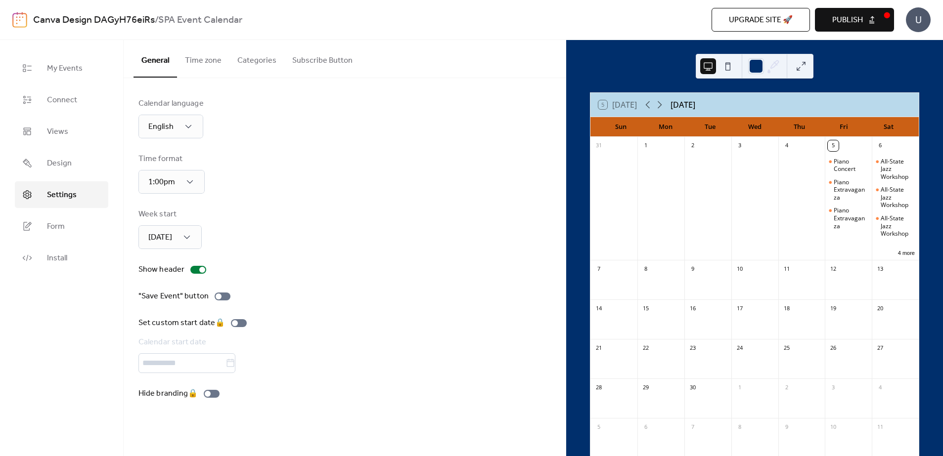
click at [213, 59] on button "Time zone" at bounding box center [203, 58] width 52 height 37
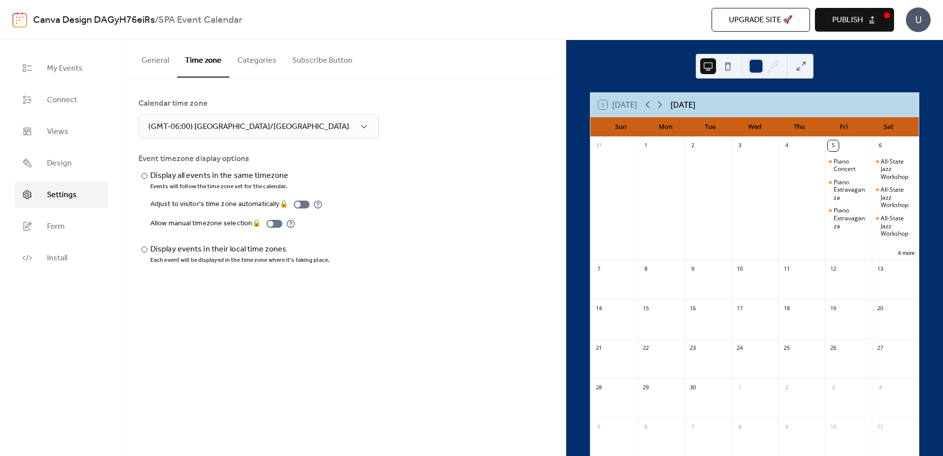
click at [249, 59] on button "Categories" at bounding box center [256, 58] width 55 height 37
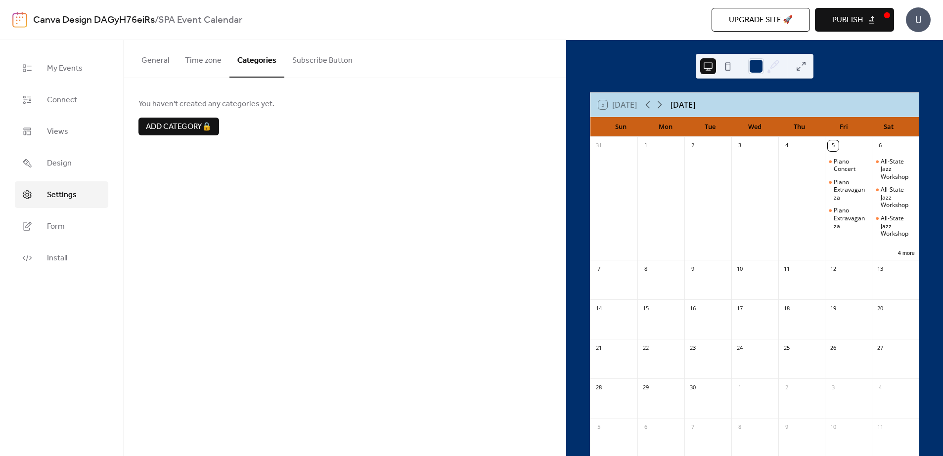
click at [341, 64] on button "Subscribe Button" at bounding box center [322, 58] width 76 height 37
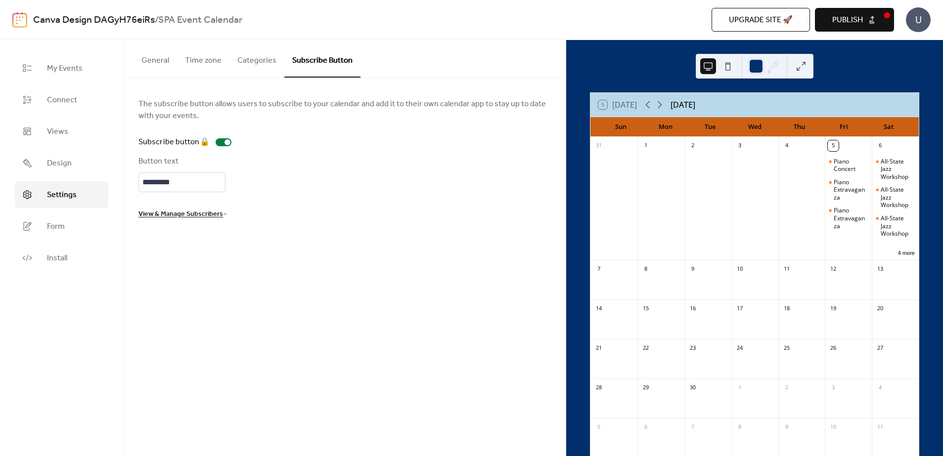
click at [162, 64] on button "General" at bounding box center [155, 58] width 44 height 37
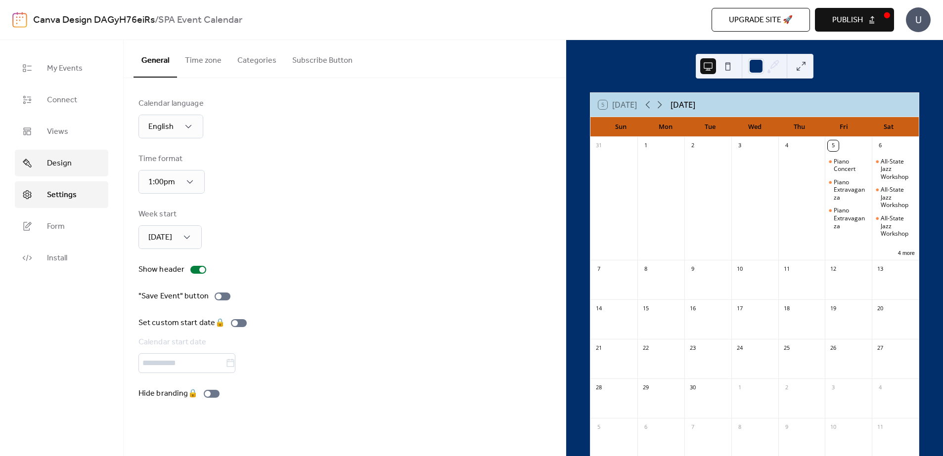
click at [58, 166] on span "Design" at bounding box center [59, 164] width 25 height 12
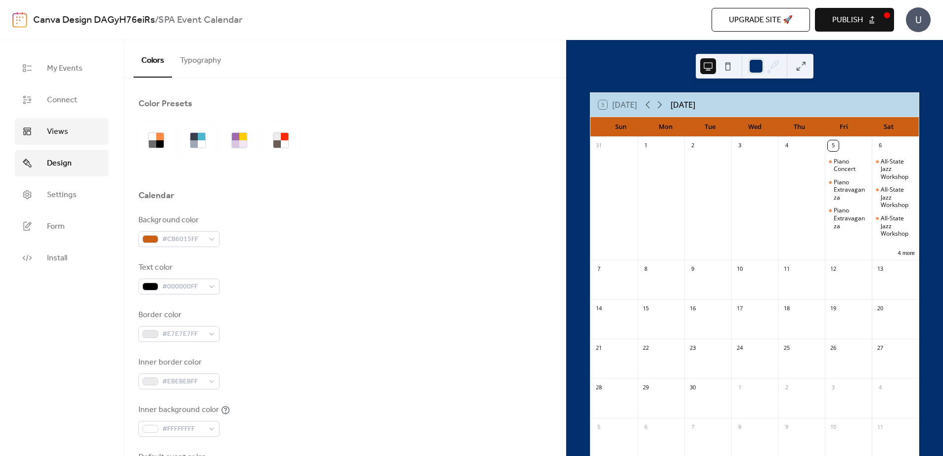
click at [50, 126] on span "Views" at bounding box center [57, 132] width 21 height 12
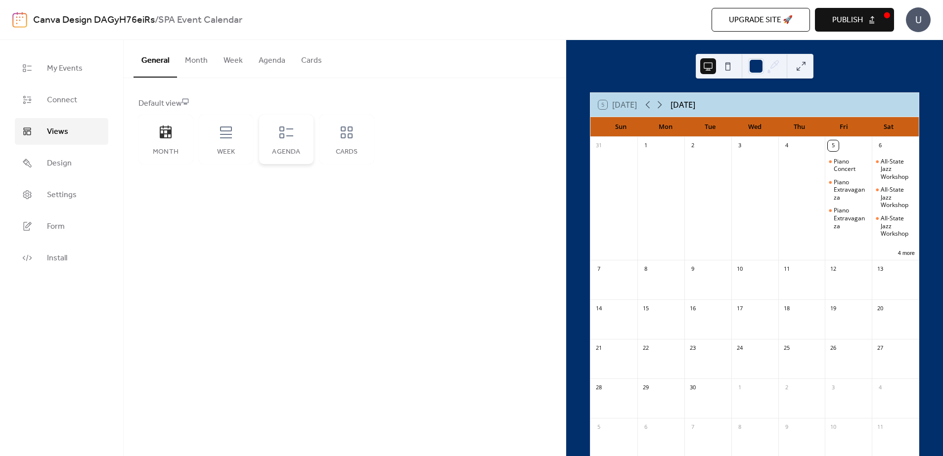
click at [284, 131] on icon at bounding box center [286, 133] width 14 height 12
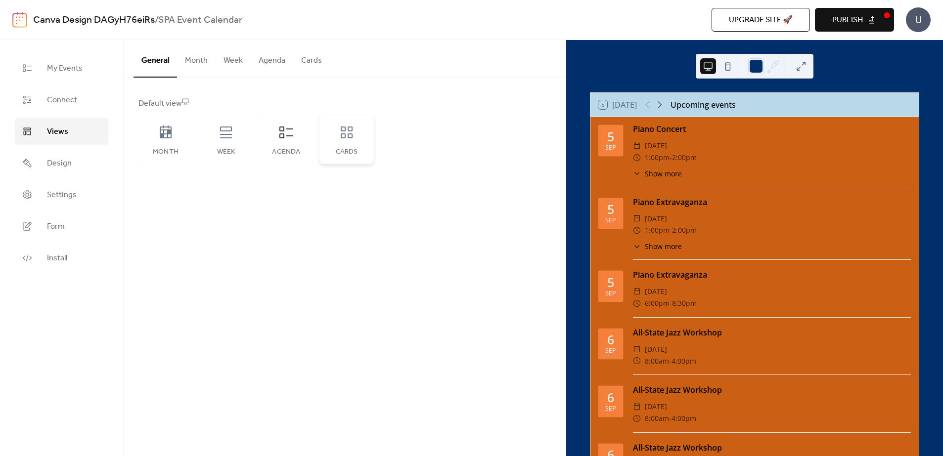
click at [344, 131] on icon at bounding box center [347, 133] width 12 height 12
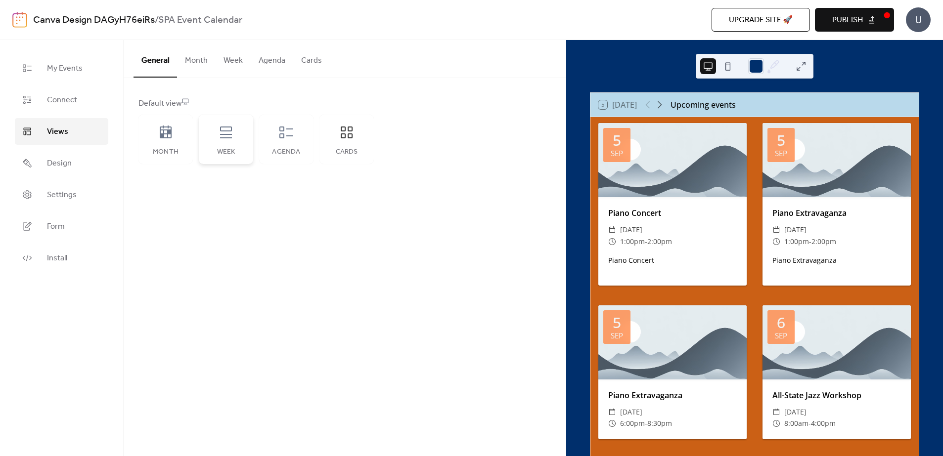
click at [232, 133] on icon at bounding box center [226, 133] width 16 height 16
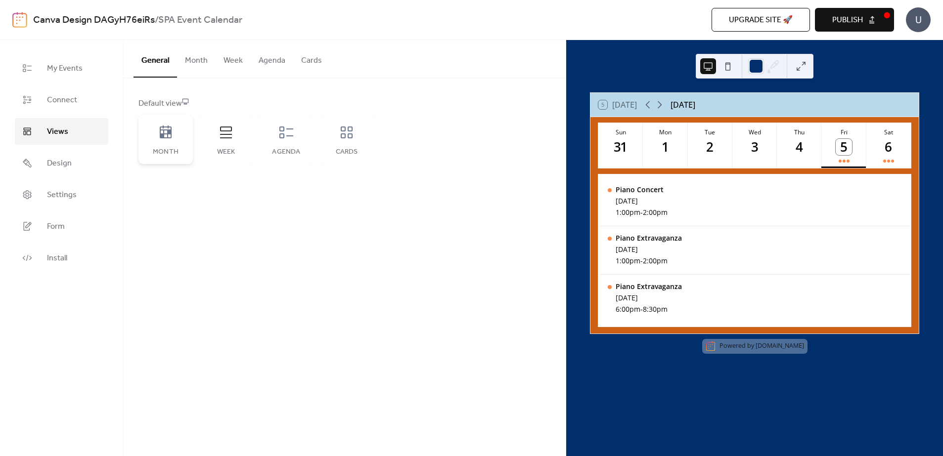
click at [164, 134] on icon at bounding box center [166, 132] width 12 height 13
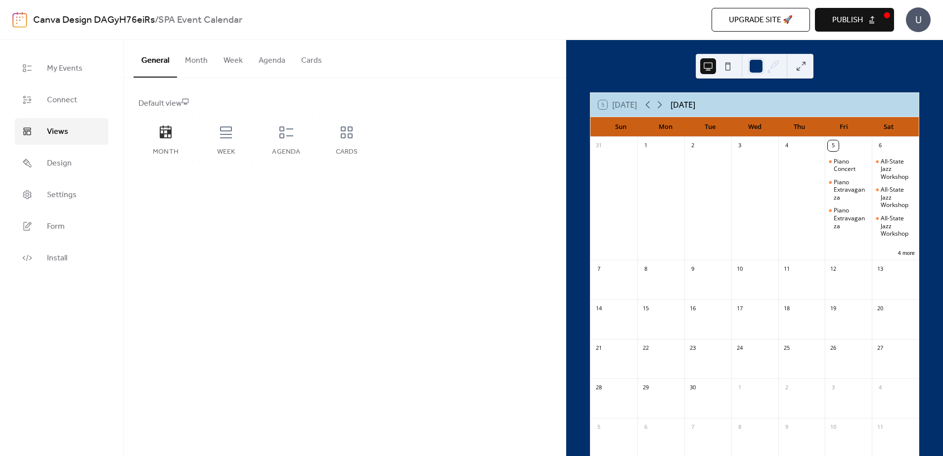
click at [198, 60] on button "Month" at bounding box center [196, 58] width 39 height 37
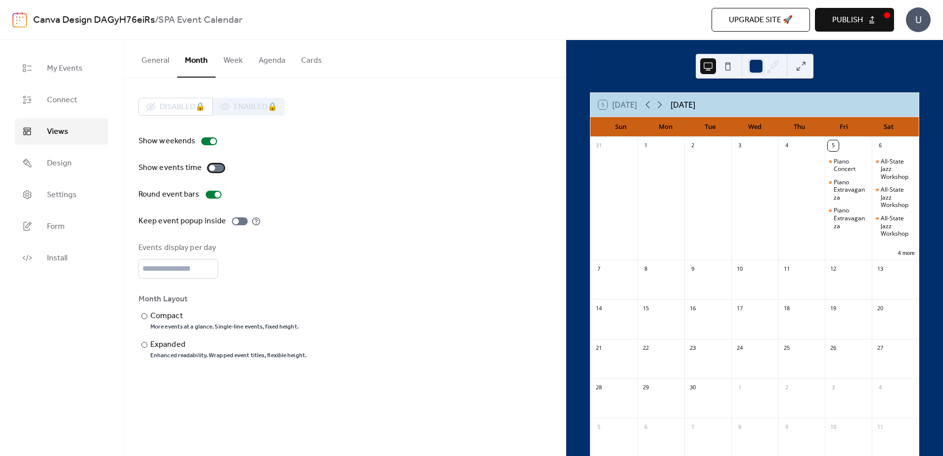
click at [212, 170] on div at bounding box center [212, 168] width 6 height 6
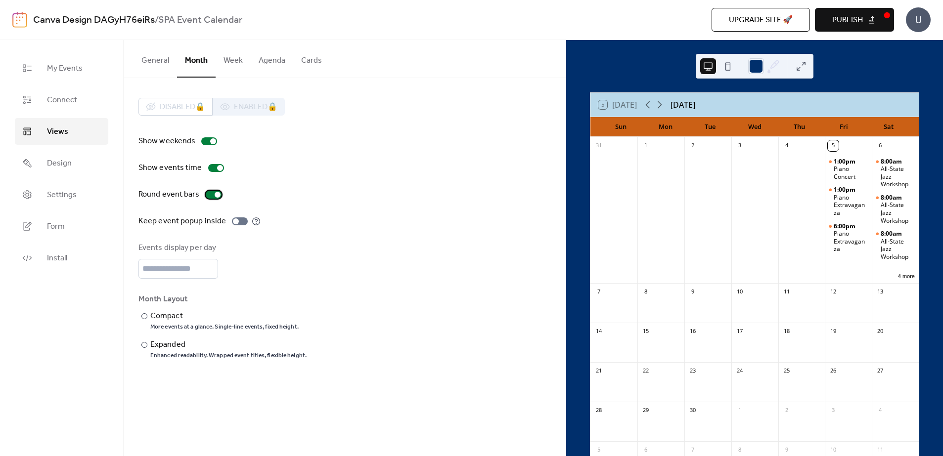
click at [210, 194] on div at bounding box center [214, 195] width 16 height 8
click at [212, 195] on div at bounding box center [214, 195] width 16 height 8
click at [208, 272] on input "*" at bounding box center [178, 269] width 80 height 20
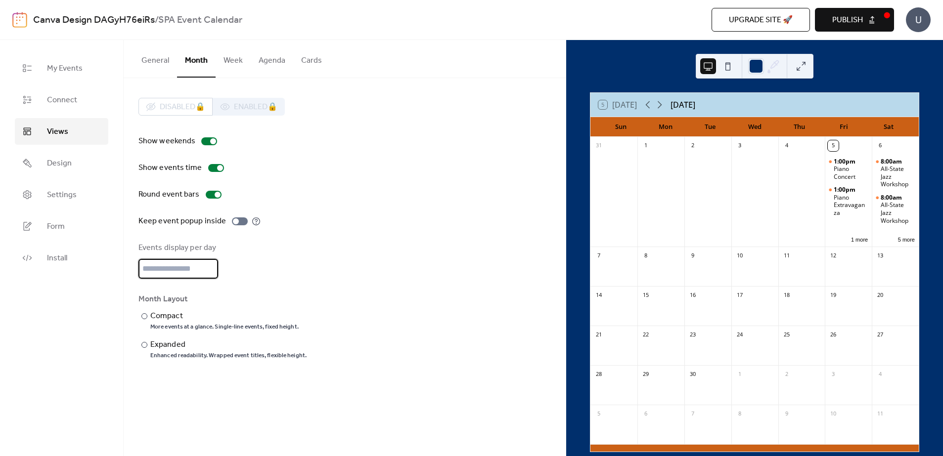
type input "*"
click at [209, 265] on input "*" at bounding box center [178, 269] width 80 height 20
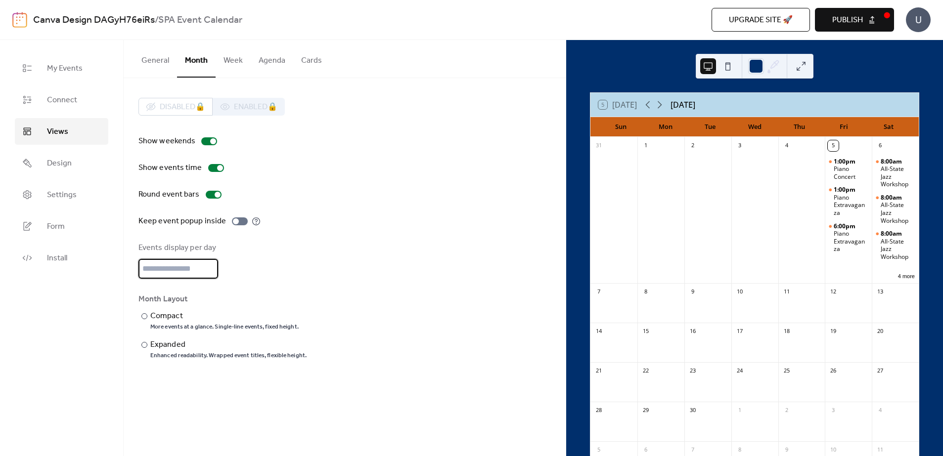
click at [281, 231] on div "Show weekends Show events time Round event bars Keep event popup inside Events …" at bounding box center [344, 247] width 412 height 224
click at [337, 229] on div "Show weekends Show events time Round event bars Keep event popup inside Events …" at bounding box center [344, 247] width 412 height 224
click at [408, 148] on div "Show weekends Show events time Round event bars Keep event popup inside Events …" at bounding box center [344, 247] width 412 height 224
click at [827, 14] on button "Publish" at bounding box center [854, 20] width 79 height 24
